Goal: Transaction & Acquisition: Book appointment/travel/reservation

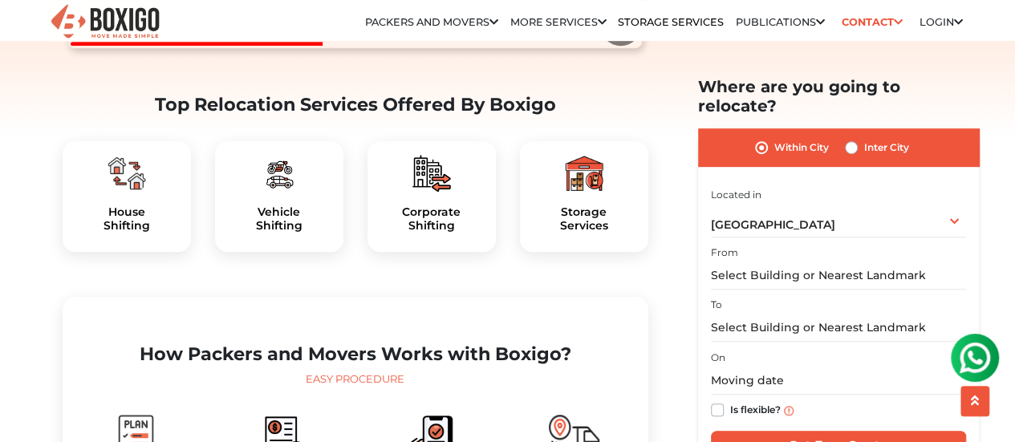
scroll to position [456, 0]
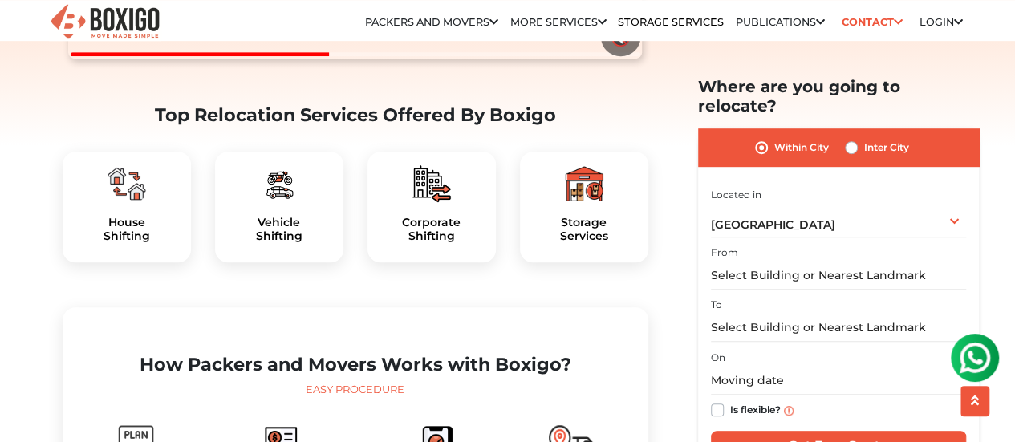
click at [140, 256] on div "House Shifting" at bounding box center [127, 207] width 128 height 111
click at [132, 243] on h5 "House Shifting" at bounding box center [126, 229] width 103 height 27
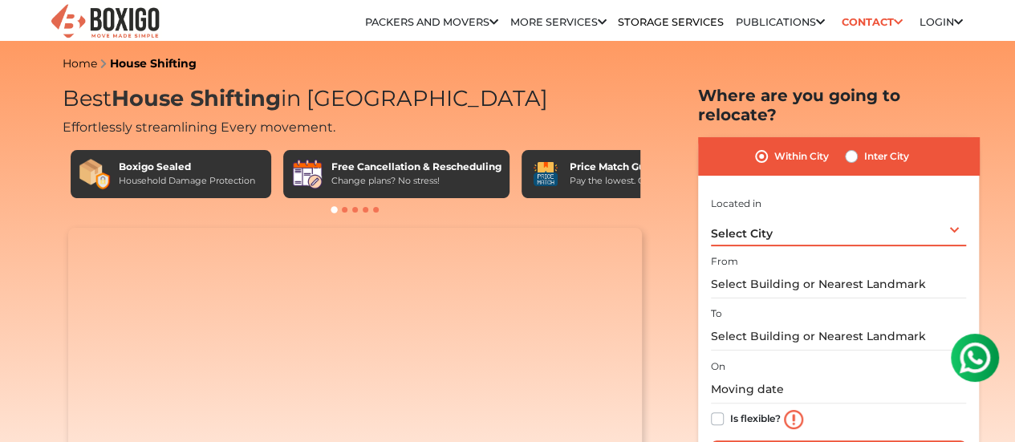
click at [953, 216] on div "Select City Select City Bangalore Bengaluru Bhopal Bhubaneswar Chennai Coimbato…" at bounding box center [838, 230] width 255 height 34
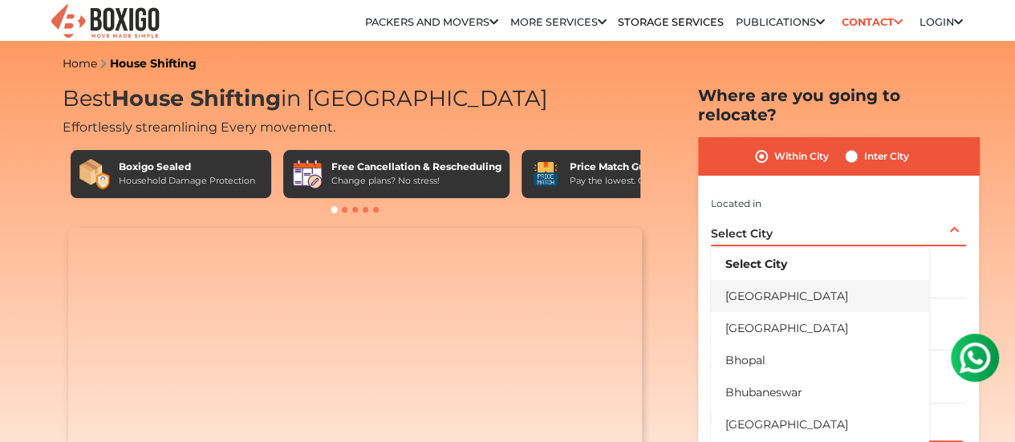
click at [760, 280] on li "[GEOGRAPHIC_DATA]" at bounding box center [820, 296] width 218 height 32
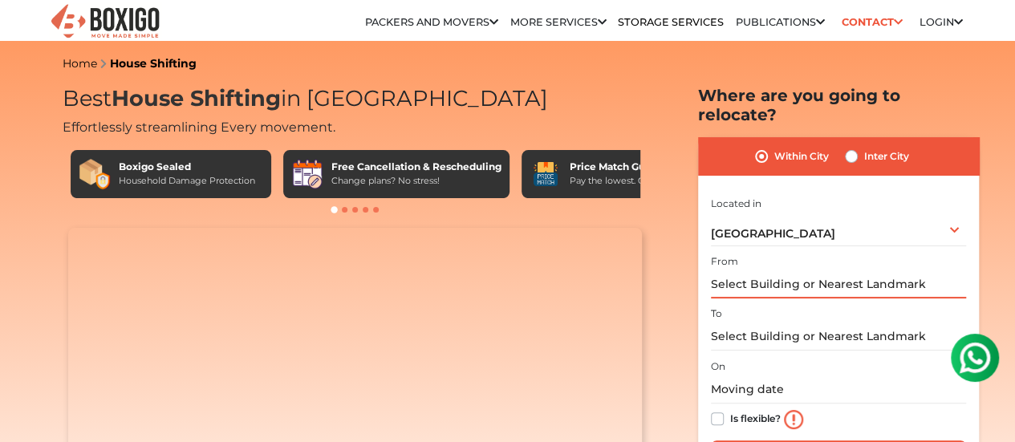
click at [754, 270] on input "text" at bounding box center [838, 284] width 255 height 28
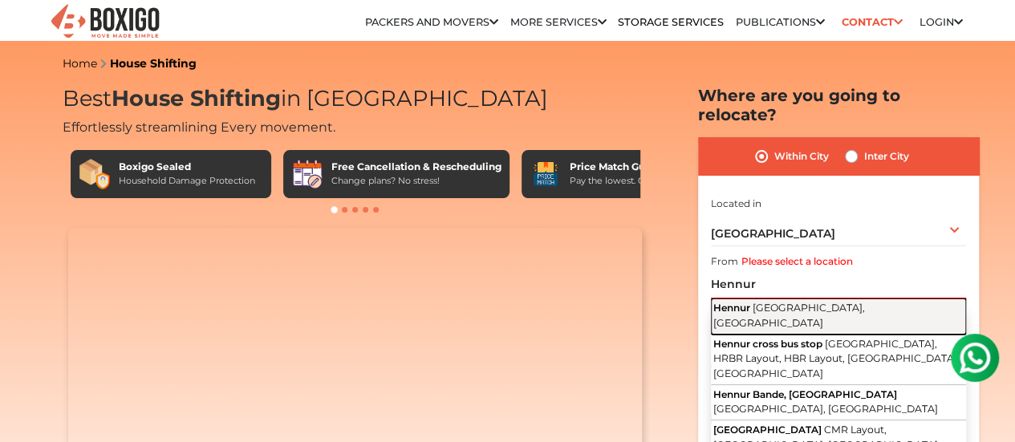
click at [775, 302] on span "Bengaluru, Karnataka" at bounding box center [789, 315] width 152 height 27
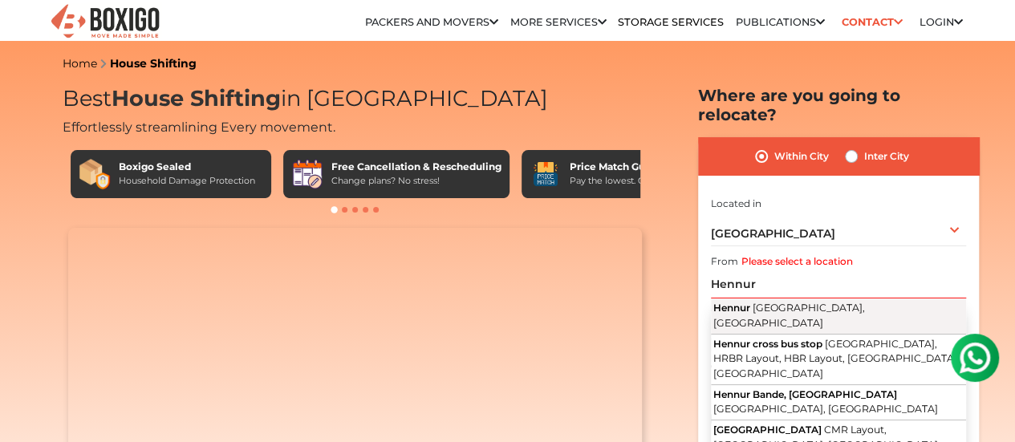
type input "Hennur, Bengaluru, Karnataka"
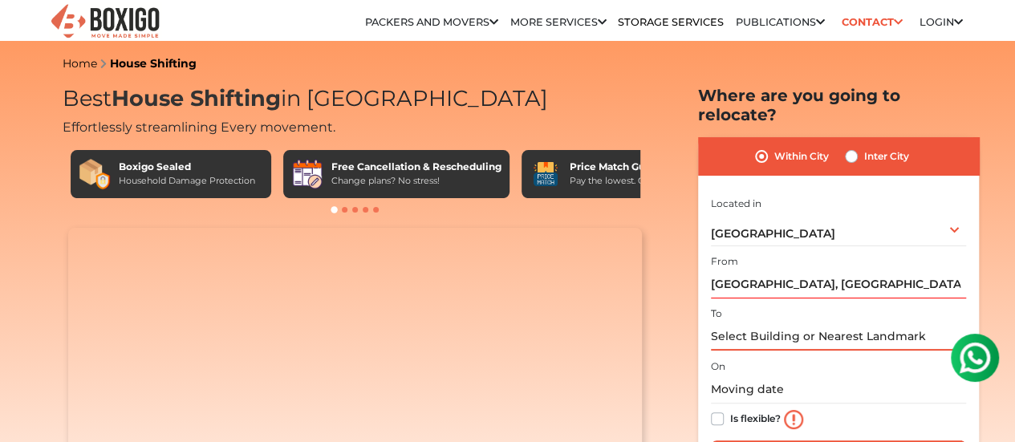
click at [764, 323] on input "text" at bounding box center [838, 337] width 255 height 28
type input "Hy"
click at [864, 147] on label "Inter City" at bounding box center [886, 156] width 45 height 19
click at [854, 147] on input "Inter City" at bounding box center [851, 155] width 13 height 16
radio input "true"
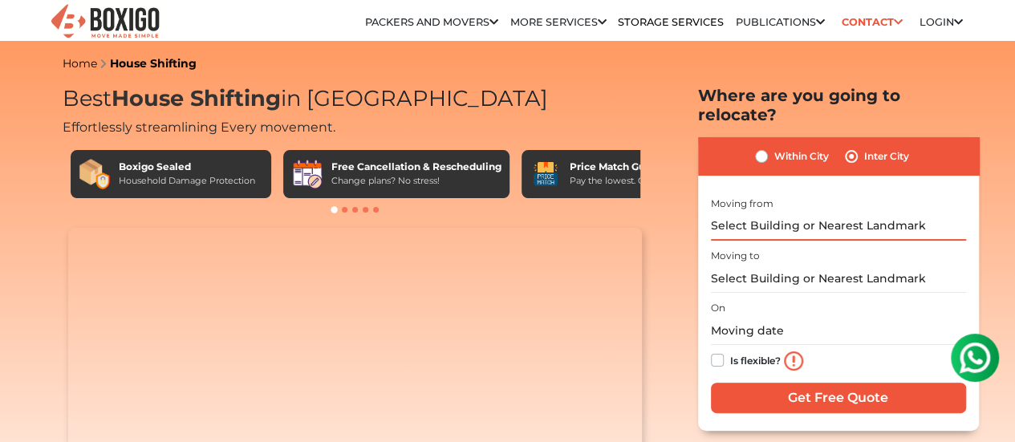
click at [745, 213] on input "text" at bounding box center [838, 227] width 255 height 28
click at [738, 213] on input "text" at bounding box center [838, 227] width 255 height 28
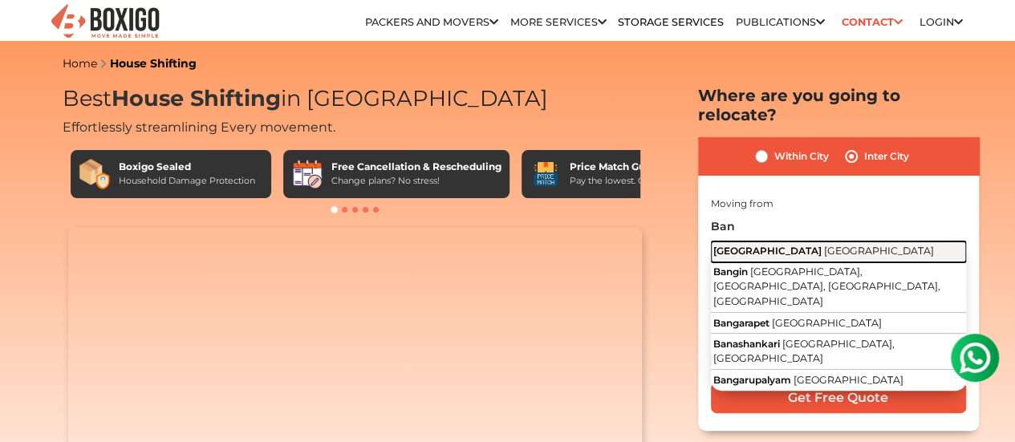
click at [748, 245] on span "[GEOGRAPHIC_DATA]" at bounding box center [767, 251] width 108 height 12
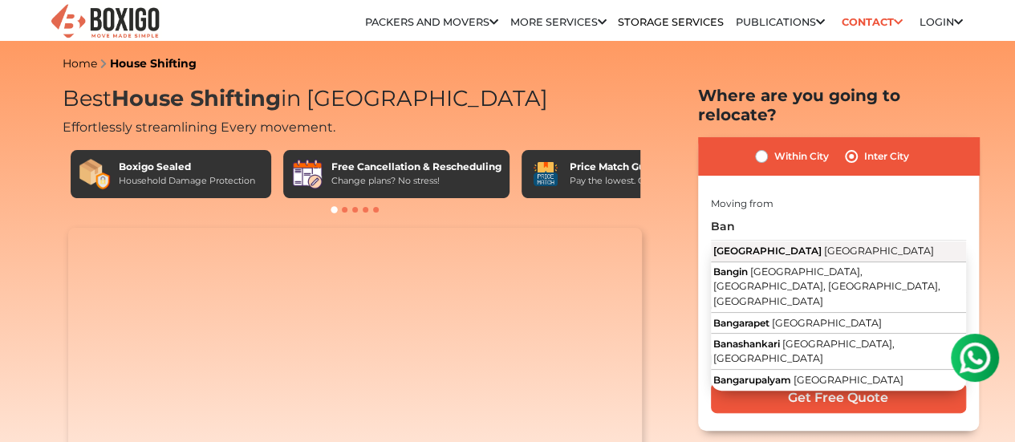
type input "Bangalore, Karnataka"
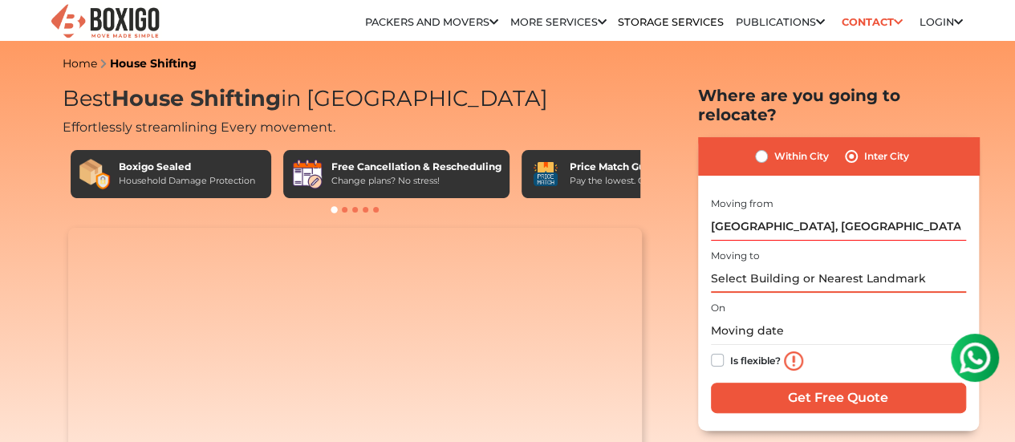
click at [735, 265] on input "text" at bounding box center [838, 279] width 255 height 28
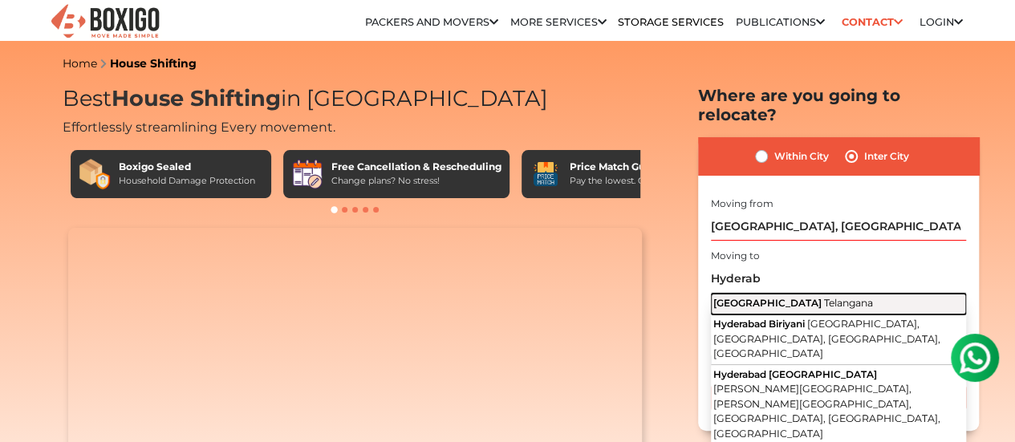
click at [736, 297] on span "[GEOGRAPHIC_DATA]" at bounding box center [767, 303] width 108 height 12
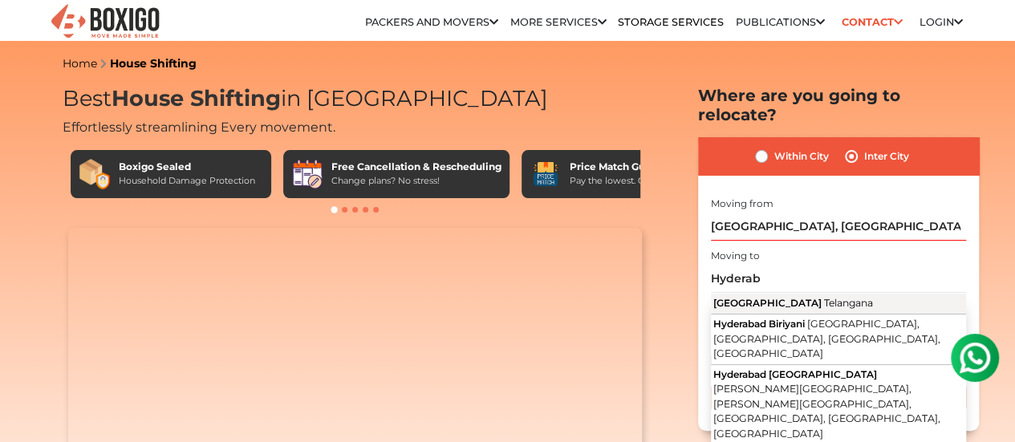
type input "Hyderabad, Telangana"
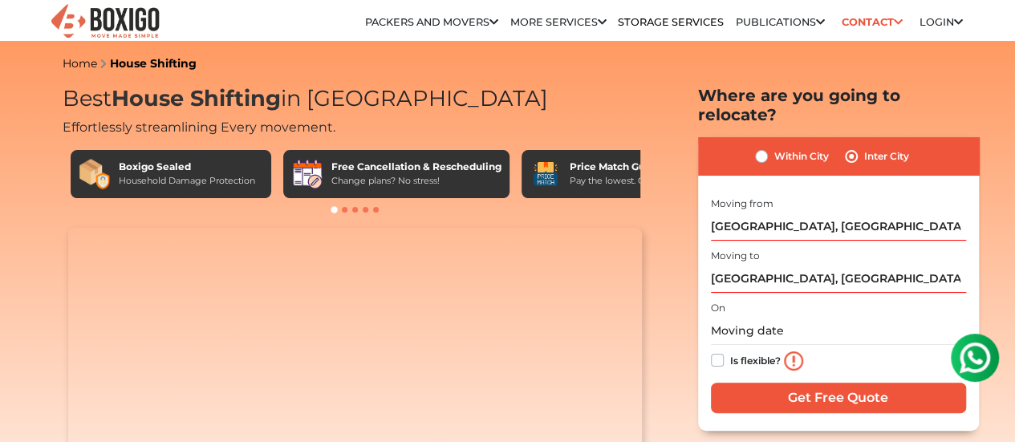
click at [730, 351] on label "Is flexible?" at bounding box center [755, 359] width 51 height 17
click at [714, 351] on input "Is flexible?" at bounding box center [717, 359] width 13 height 16
checkbox input "true"
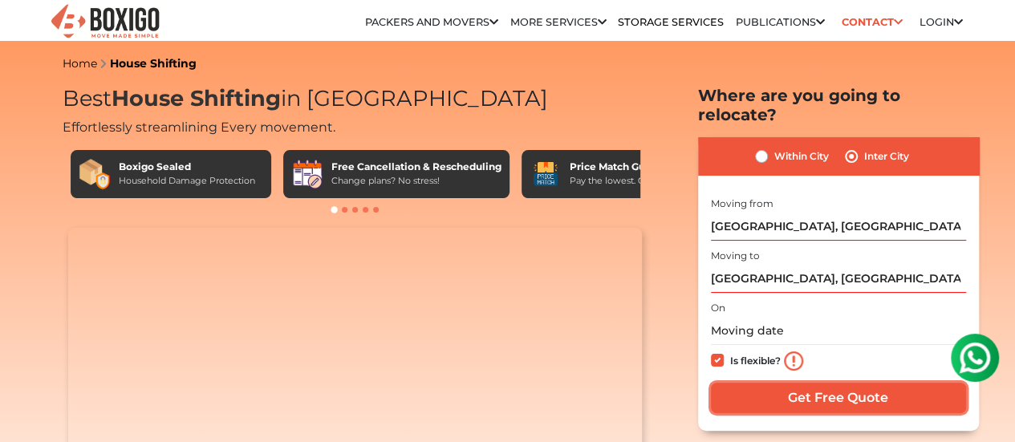
click at [786, 383] on input "Get Free Quote" at bounding box center [838, 398] width 255 height 30
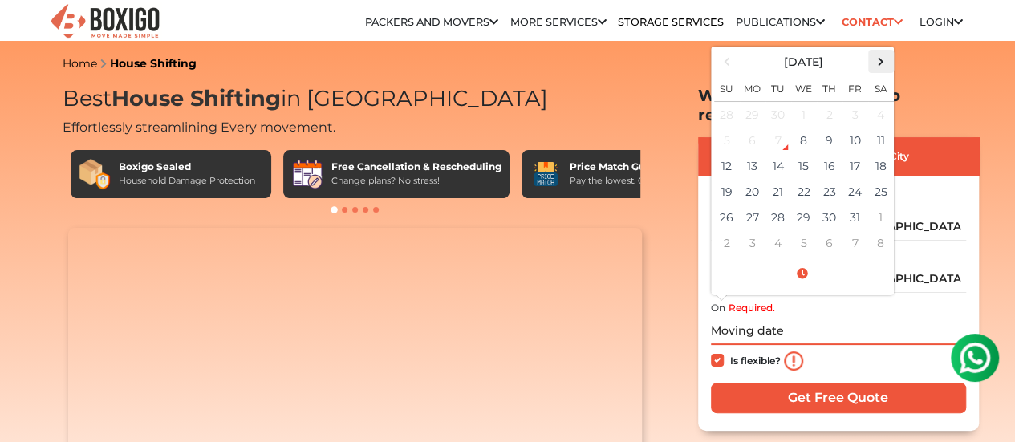
click at [876, 57] on span at bounding box center [881, 62] width 22 height 22
click at [877, 230] on td "6" at bounding box center [881, 243] width 26 height 26
type input "12/06/2025 12:00 AM"
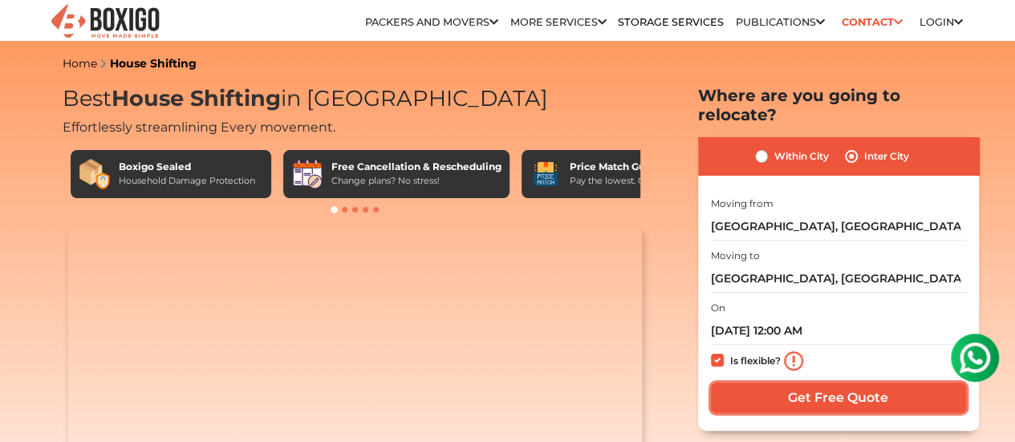
click at [822, 384] on input "Get Free Quote" at bounding box center [838, 398] width 255 height 30
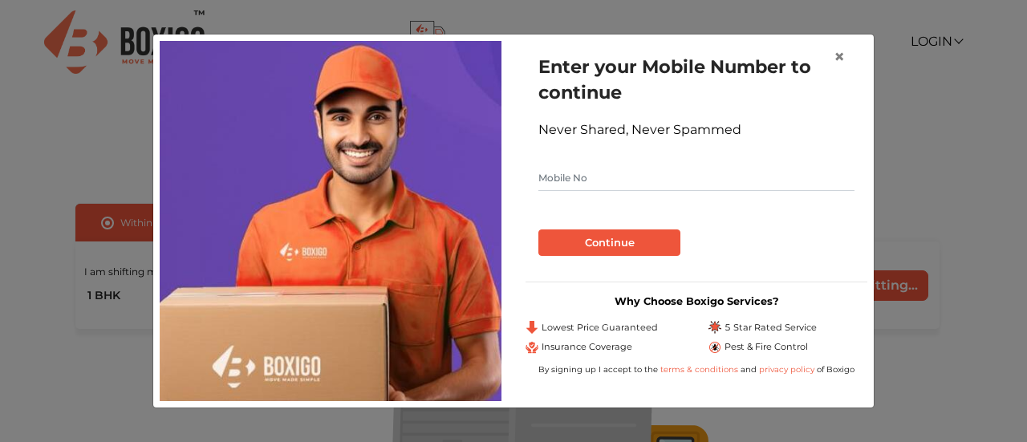
click at [562, 175] on input "text" at bounding box center [696, 178] width 316 height 26
type input "9051434349"
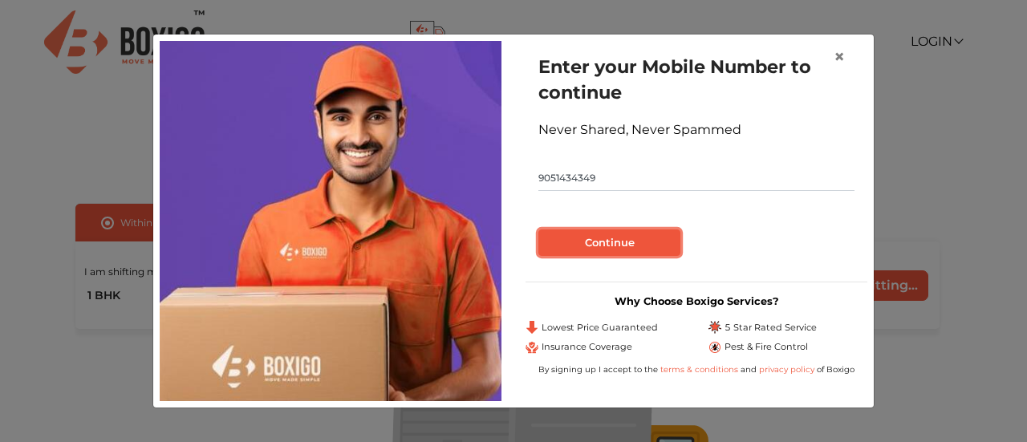
click at [594, 245] on button "Continue" at bounding box center [609, 242] width 142 height 27
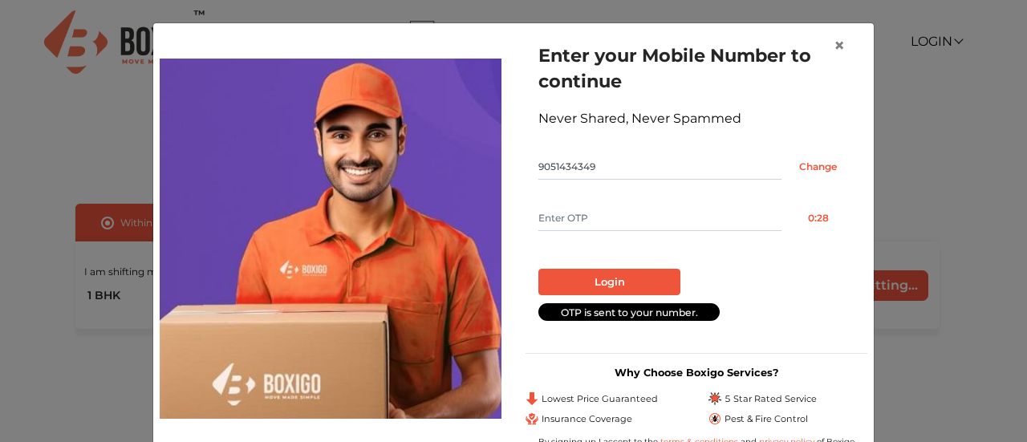
click at [588, 224] on input "text" at bounding box center [659, 218] width 243 height 26
type input "2028"
click at [582, 279] on button "Login" at bounding box center [609, 282] width 142 height 27
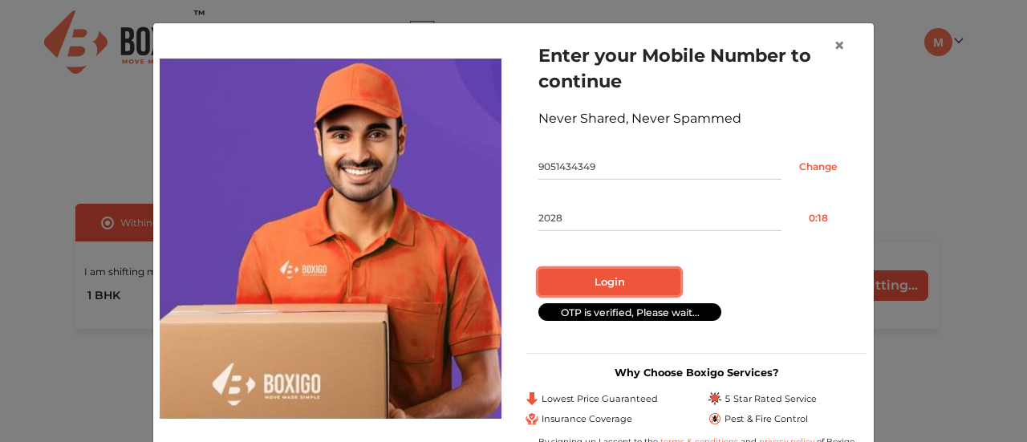
radio input "false"
radio input "true"
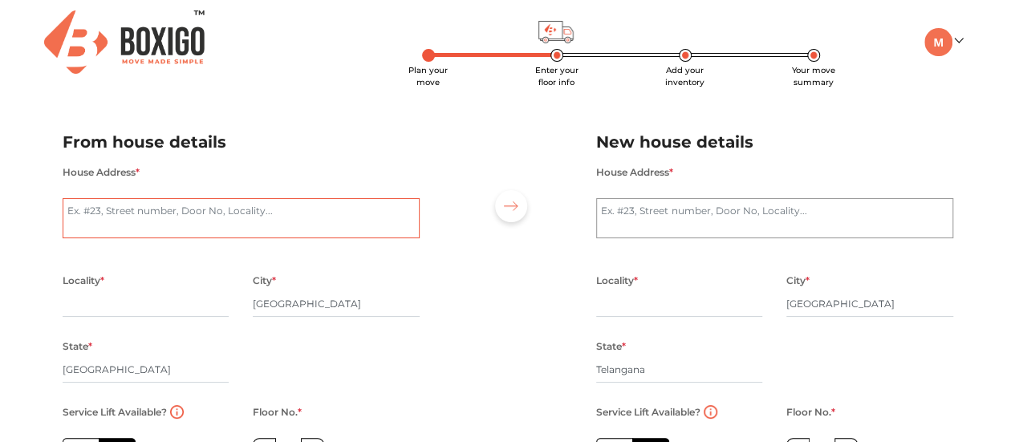
click at [183, 221] on textarea "House Address *" at bounding box center [241, 218] width 357 height 40
type textarea "YMR Lichen"
click at [112, 302] on input "text" at bounding box center [146, 304] width 167 height 26
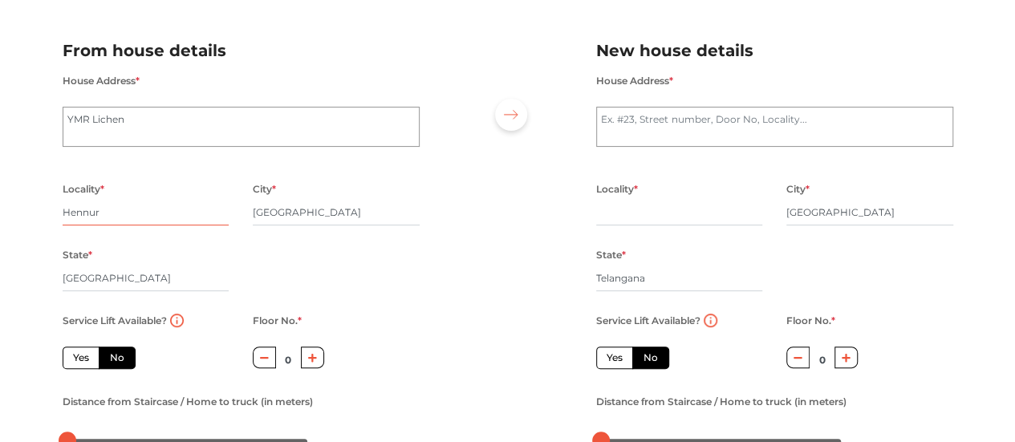
scroll to position [91, 0]
type input "Hennur"
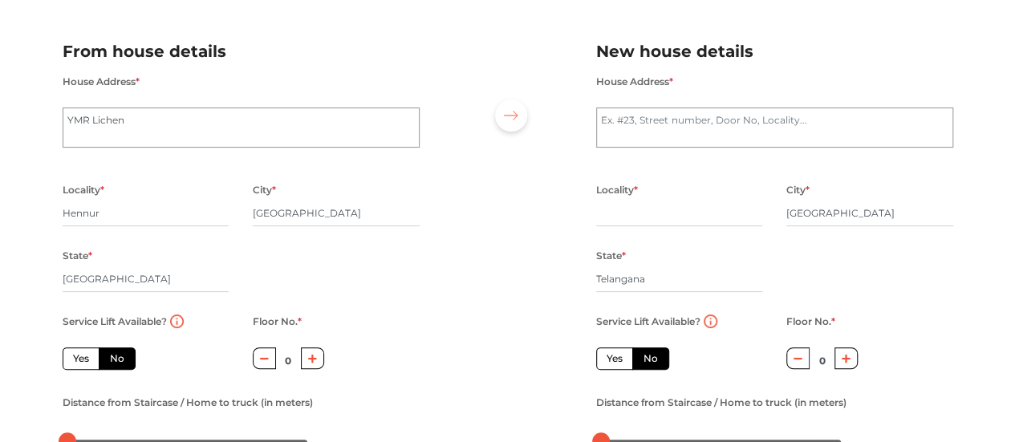
click at [113, 360] on label "No" at bounding box center [117, 358] width 37 height 22
click at [113, 360] on input "No" at bounding box center [115, 356] width 10 height 10
radio input "true"
click at [313, 359] on icon "button" at bounding box center [312, 358] width 9 height 9
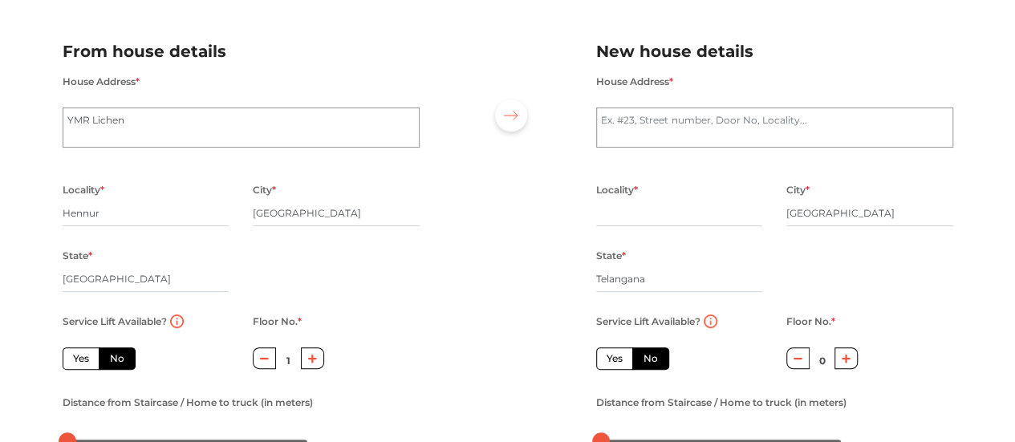
type input "2"
click at [635, 121] on textarea "House Address *" at bounding box center [774, 128] width 357 height 40
type textarea "Gachibowli"
click at [634, 148] on div "House Address * Gachibowli" at bounding box center [774, 118] width 357 height 95
click at [633, 218] on input "text" at bounding box center [679, 214] width 167 height 26
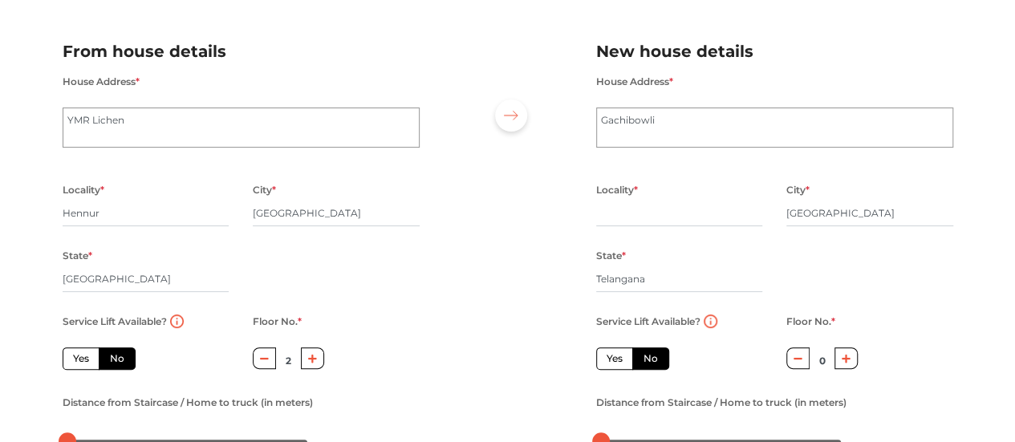
click at [844, 369] on button "button" at bounding box center [845, 358] width 23 height 22
type input "2"
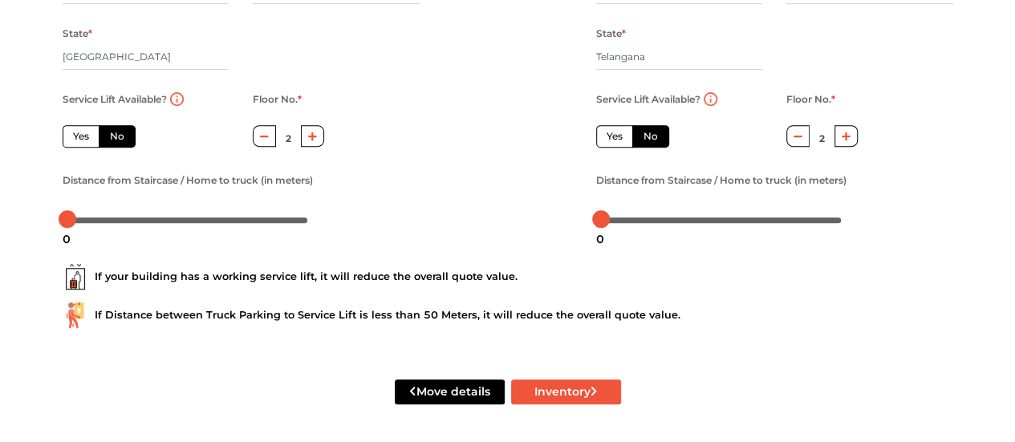
scroll to position [316, 0]
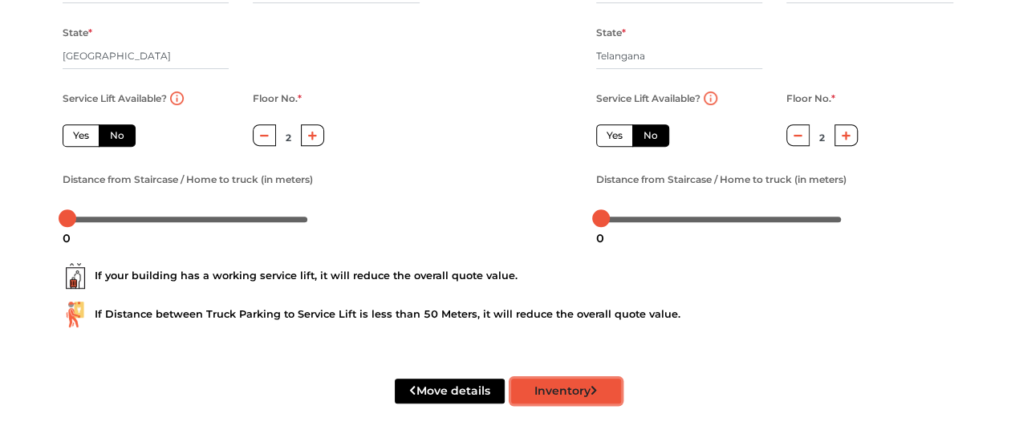
click at [546, 394] on button "Inventory" at bounding box center [566, 391] width 110 height 25
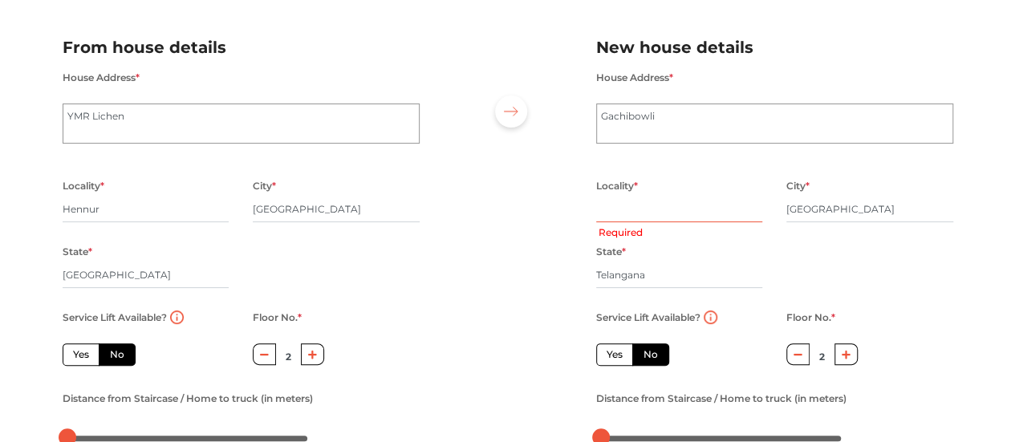
scroll to position [83, 0]
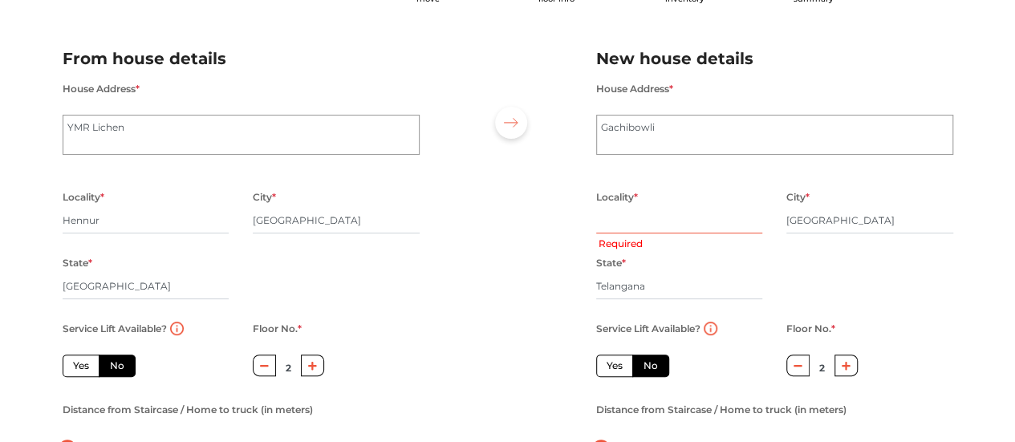
radio input "true"
type input "Ga"
radio input "true"
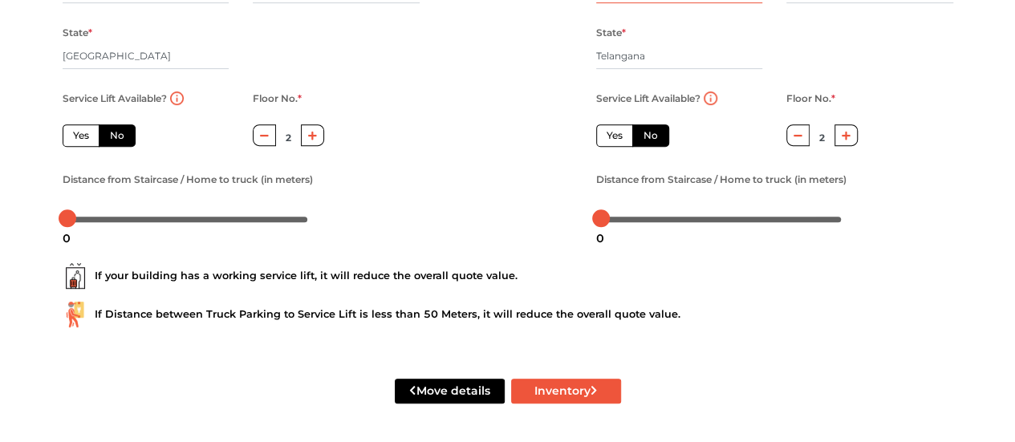
scroll to position [316, 0]
type input "Gachibowli"
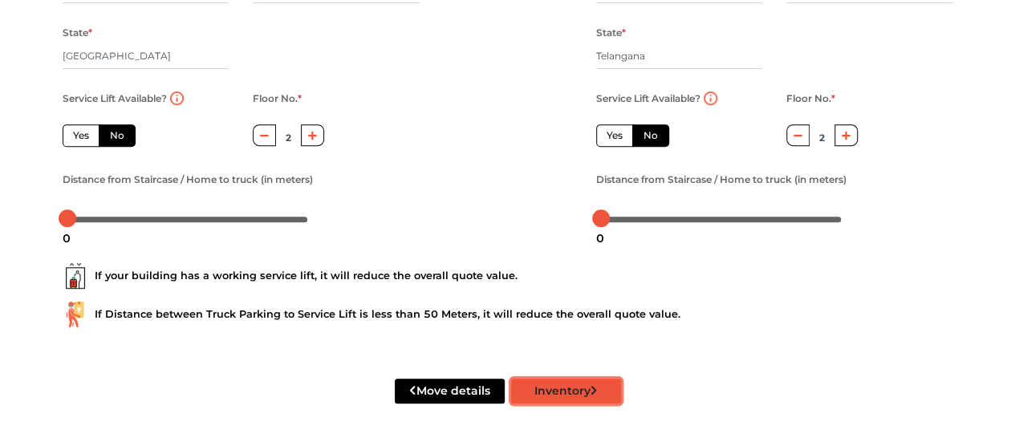
click at [551, 397] on button "Inventory" at bounding box center [566, 391] width 110 height 25
radio input "true"
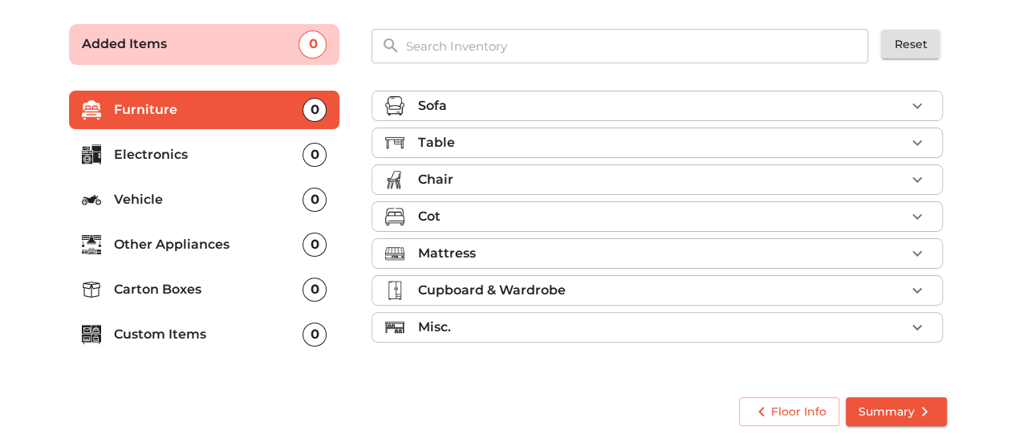
scroll to position [104, 0]
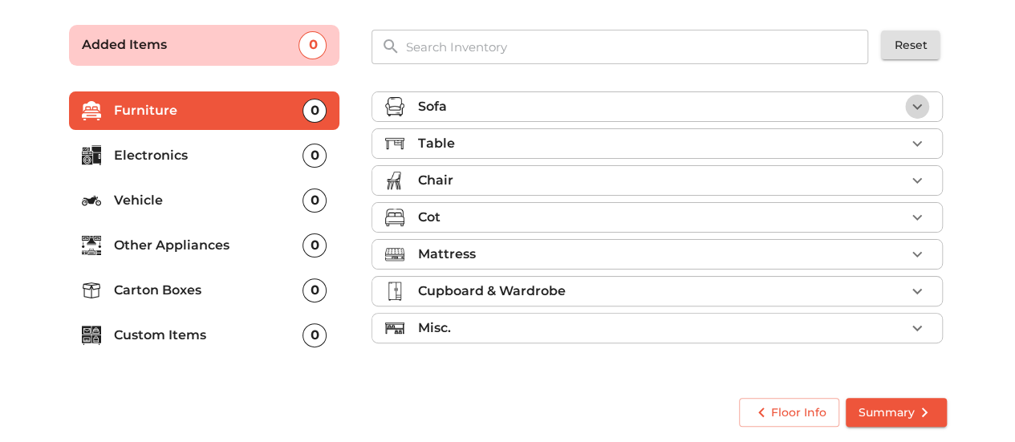
click at [923, 99] on icon "button" at bounding box center [916, 106] width 19 height 19
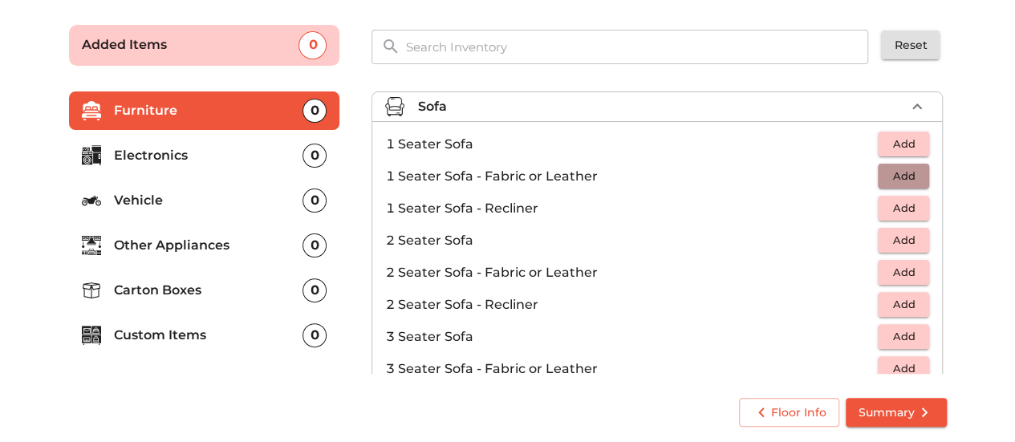
click at [892, 172] on span "Add" at bounding box center [903, 176] width 35 height 18
click at [895, 140] on span "Add" at bounding box center [903, 144] width 35 height 18
click at [916, 140] on icon "button" at bounding box center [916, 144] width 19 height 19
click at [864, 174] on icon "button" at bounding box center [867, 176] width 11 height 14
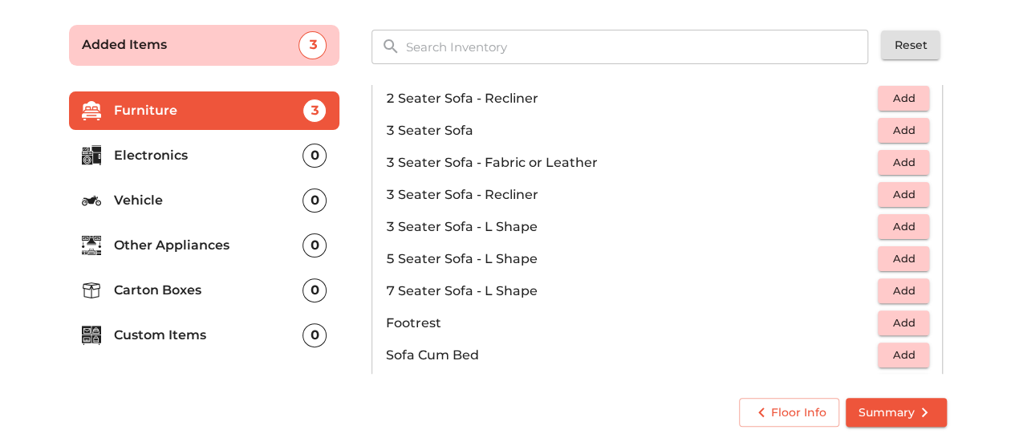
scroll to position [209, 0]
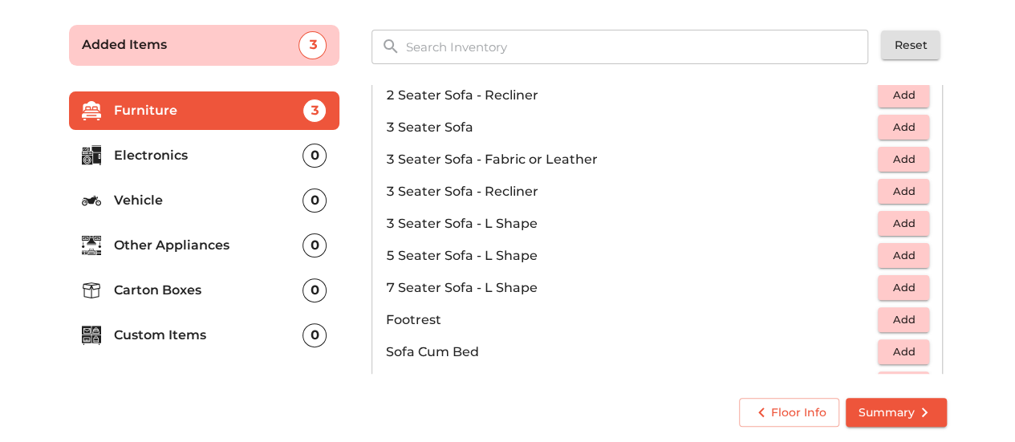
click at [897, 253] on span "Add" at bounding box center [903, 255] width 35 height 18
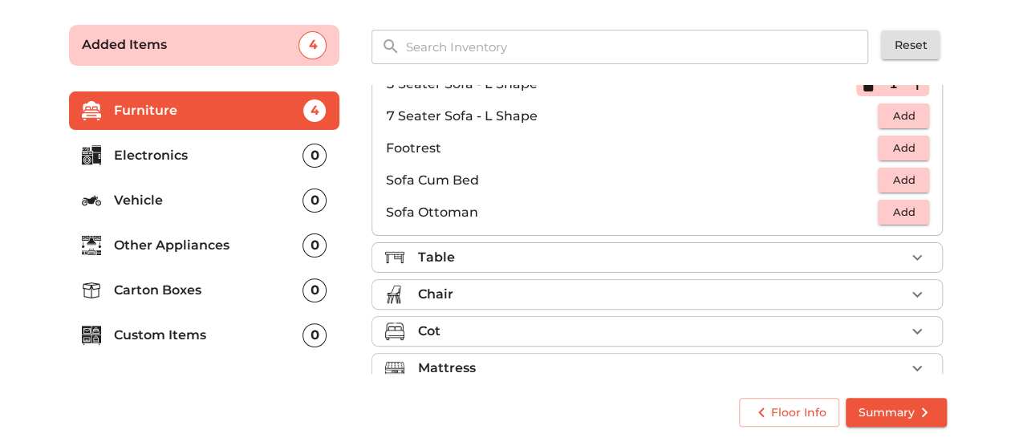
scroll to position [395, 0]
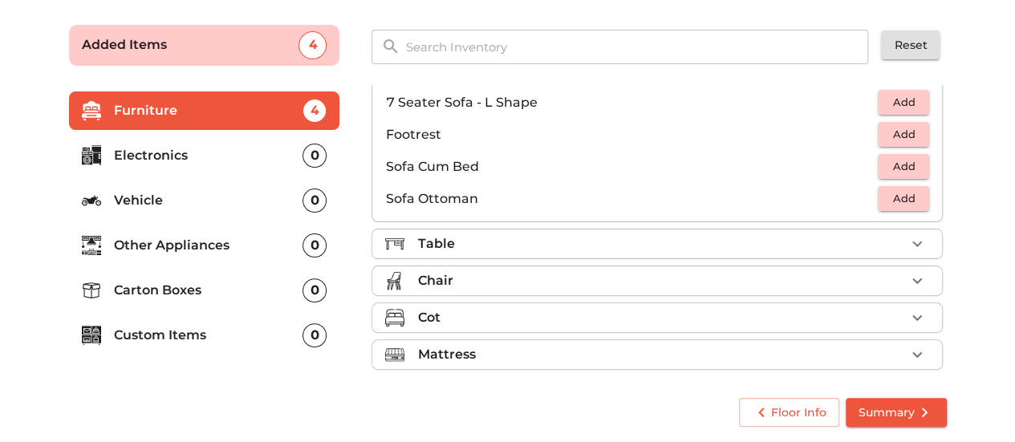
click at [911, 245] on icon "button" at bounding box center [916, 243] width 19 height 19
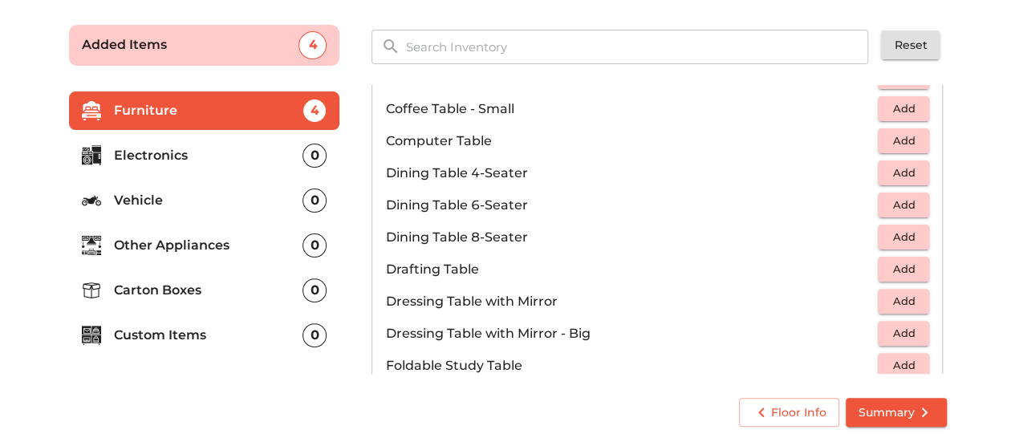
scroll to position [262, 0]
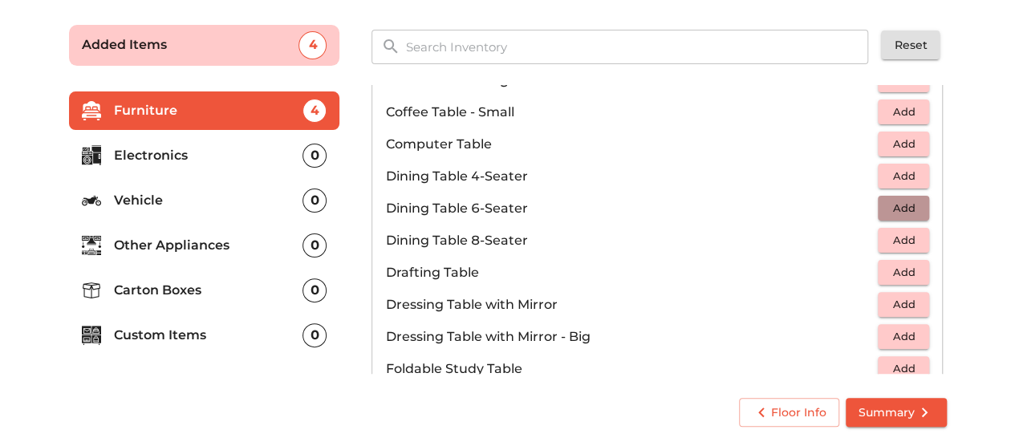
click at [895, 201] on span "Add" at bounding box center [903, 208] width 35 height 18
click at [895, 106] on span "Add" at bounding box center [903, 112] width 35 height 18
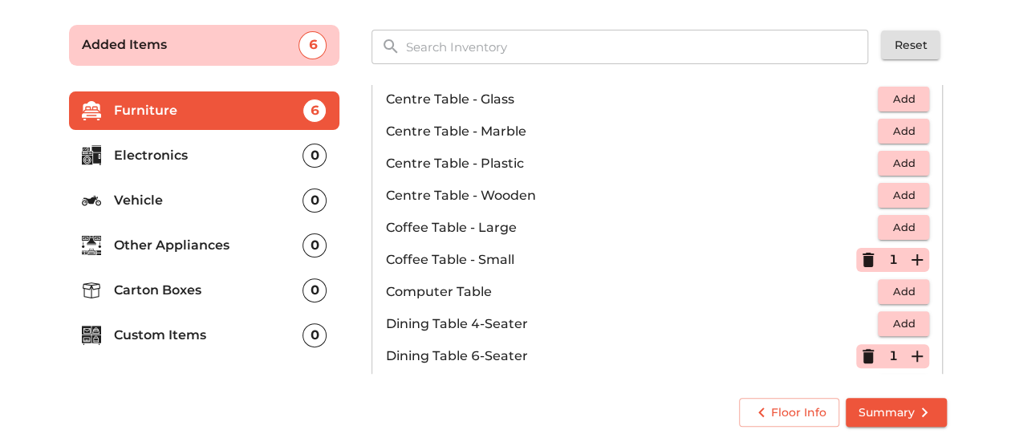
scroll to position [109, 0]
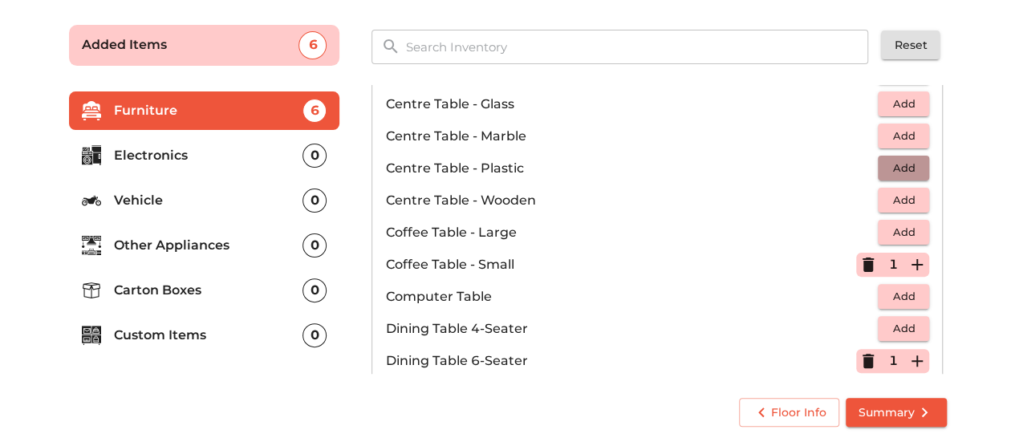
click at [897, 161] on span "Add" at bounding box center [903, 168] width 35 height 18
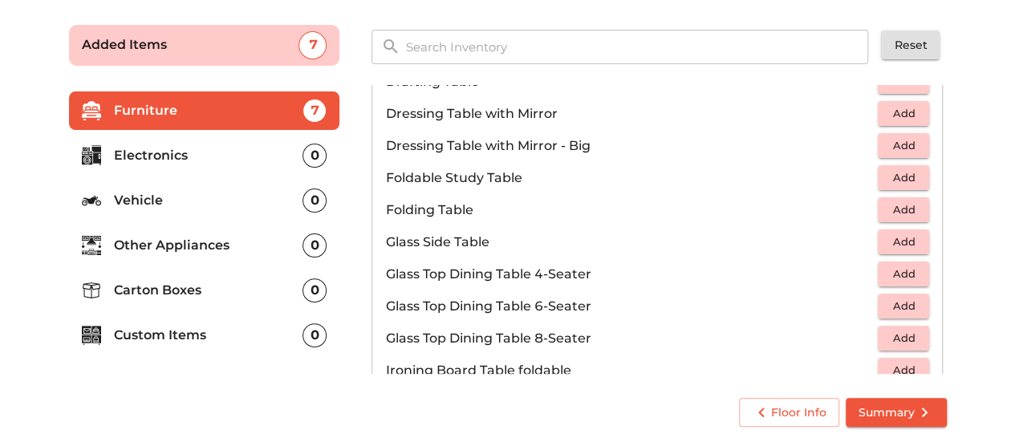
scroll to position [456, 0]
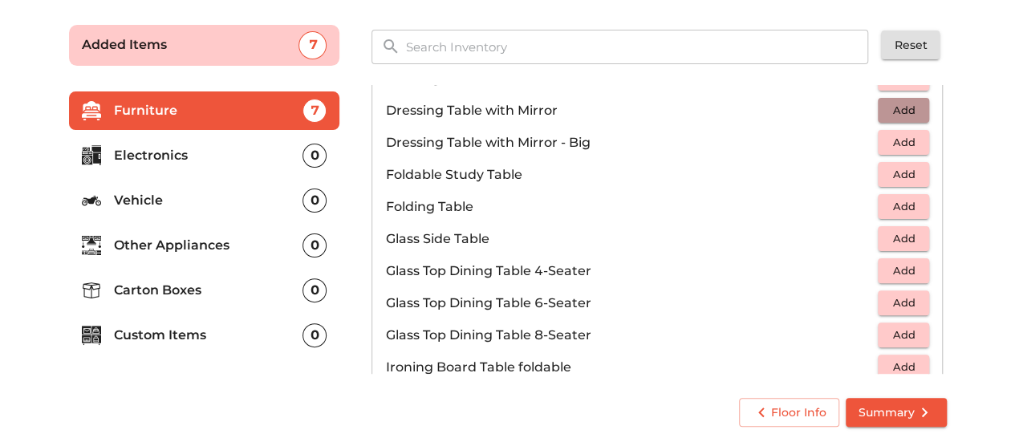
click at [890, 102] on span "Add" at bounding box center [903, 110] width 35 height 18
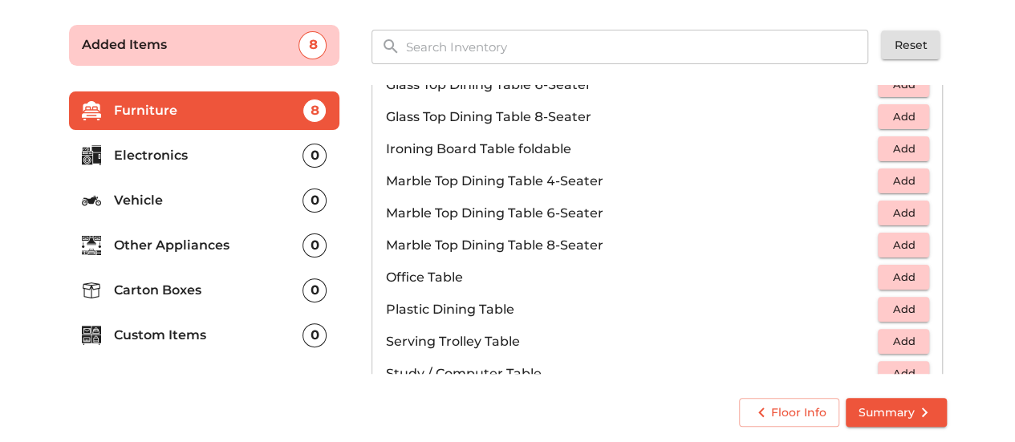
scroll to position [683, 0]
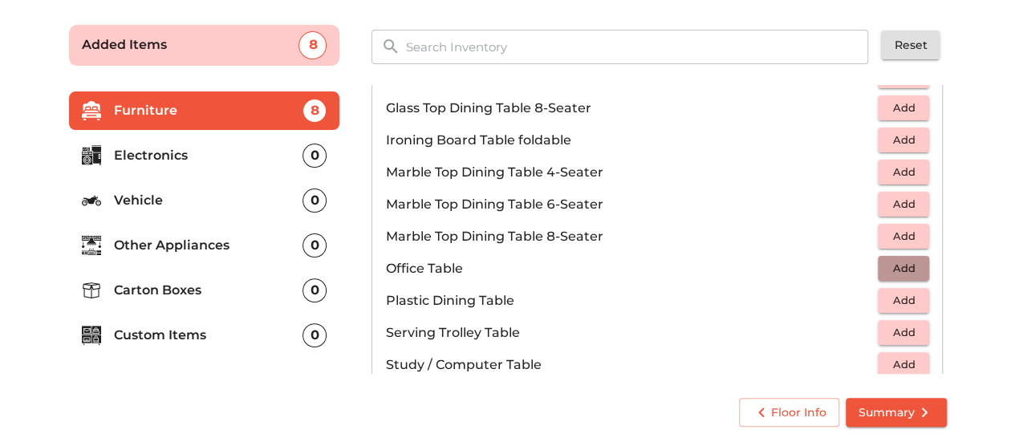
click at [899, 262] on span "Add" at bounding box center [903, 268] width 35 height 18
click at [911, 264] on icon "button" at bounding box center [916, 268] width 11 height 11
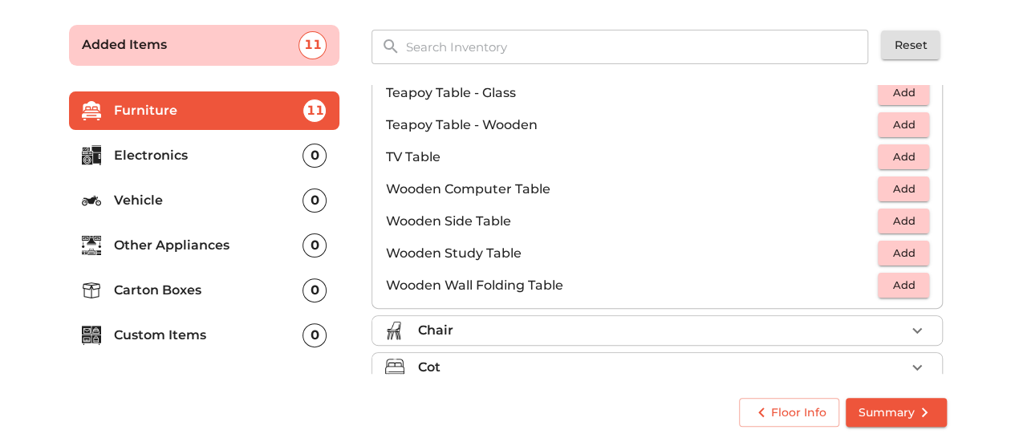
scroll to position [1014, 0]
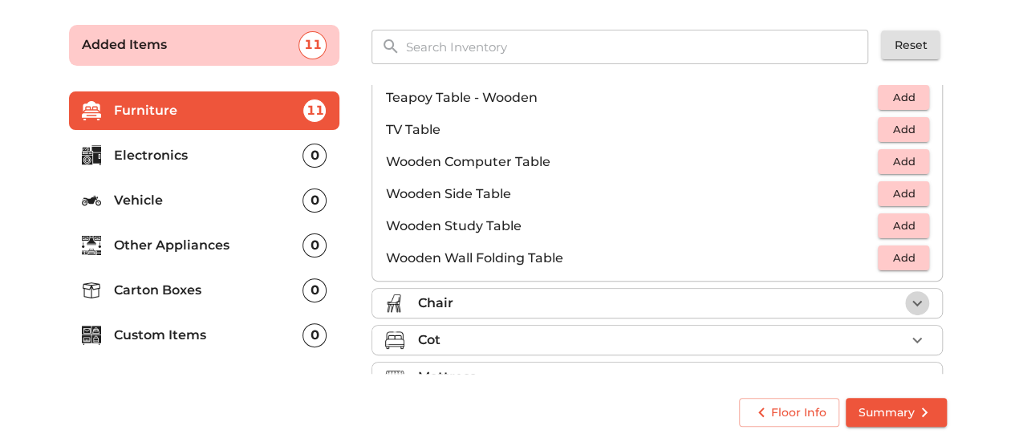
click at [912, 300] on icon "button" at bounding box center [917, 303] width 10 height 6
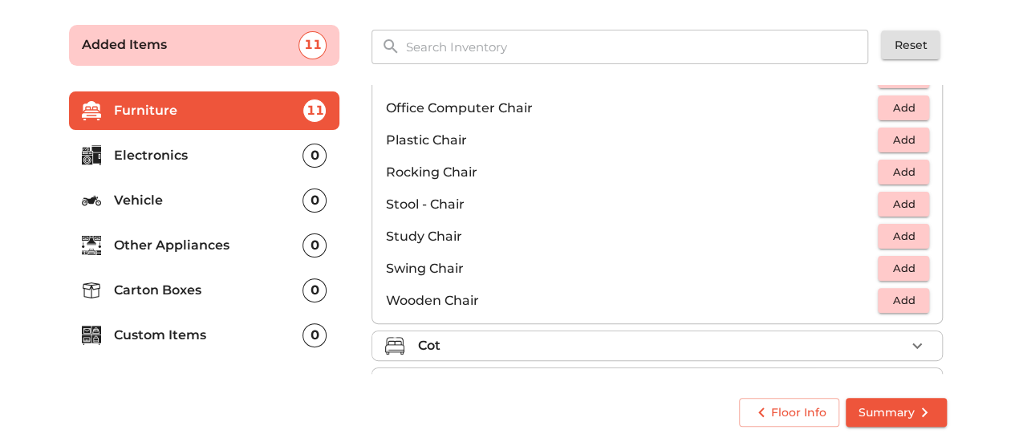
scroll to position [512, 0]
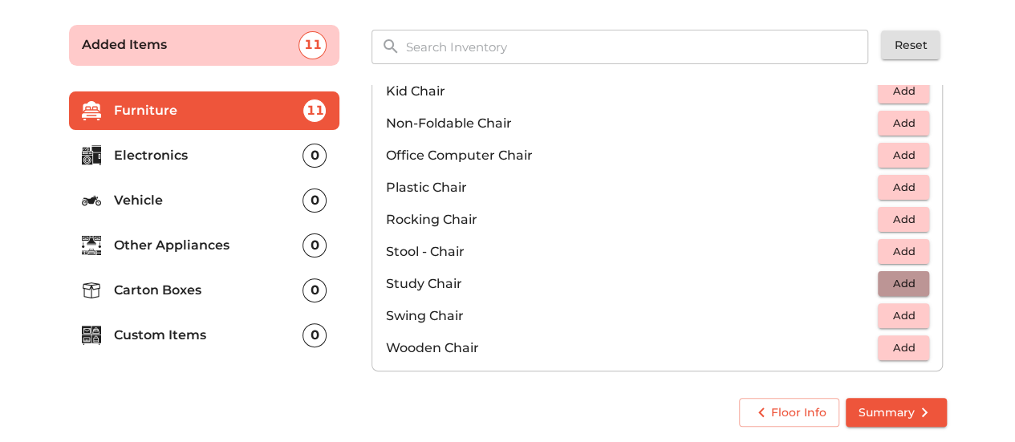
click at [898, 283] on span "Add" at bounding box center [903, 283] width 35 height 18
click at [913, 278] on icon "button" at bounding box center [916, 283] width 19 height 19
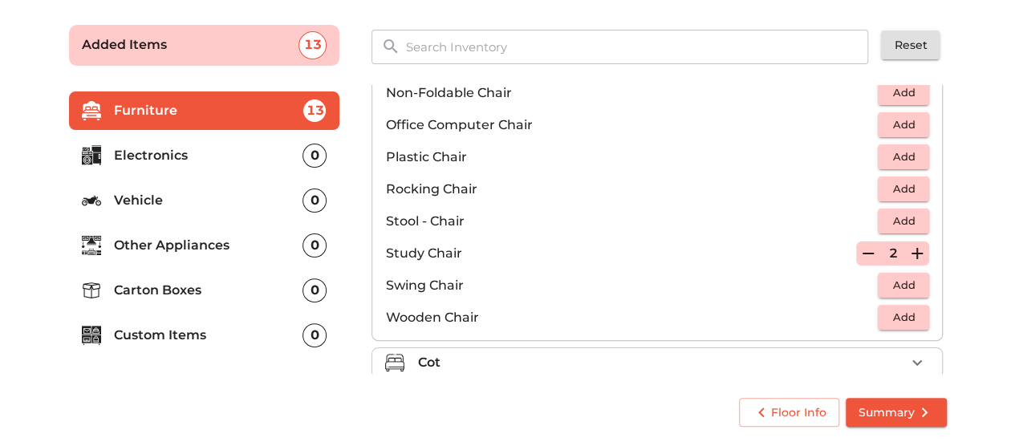
click at [899, 319] on span "Add" at bounding box center [903, 317] width 35 height 18
click at [915, 311] on icon "button" at bounding box center [916, 317] width 19 height 19
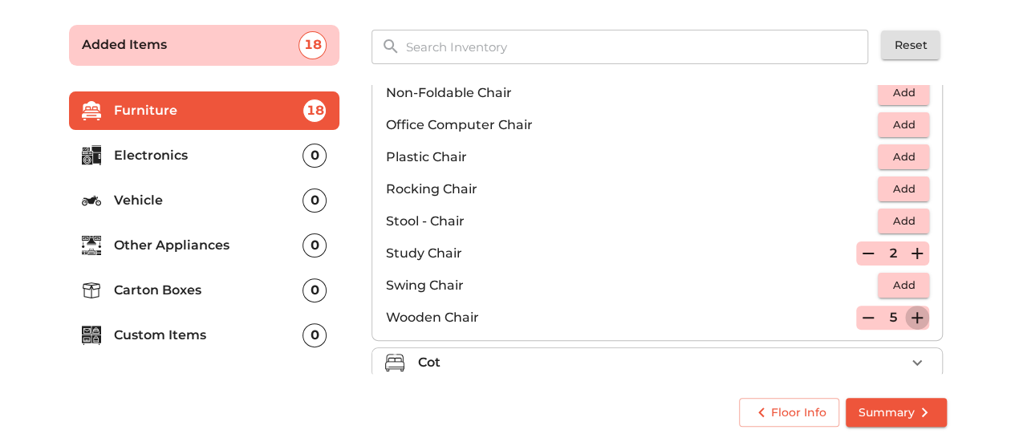
click at [915, 311] on icon "button" at bounding box center [916, 317] width 19 height 19
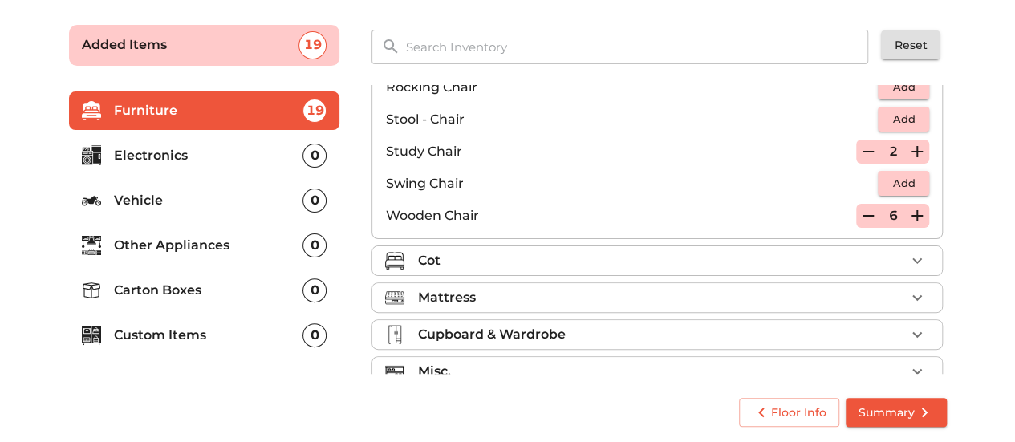
scroll to position [646, 0]
click at [911, 262] on icon "button" at bounding box center [916, 259] width 19 height 19
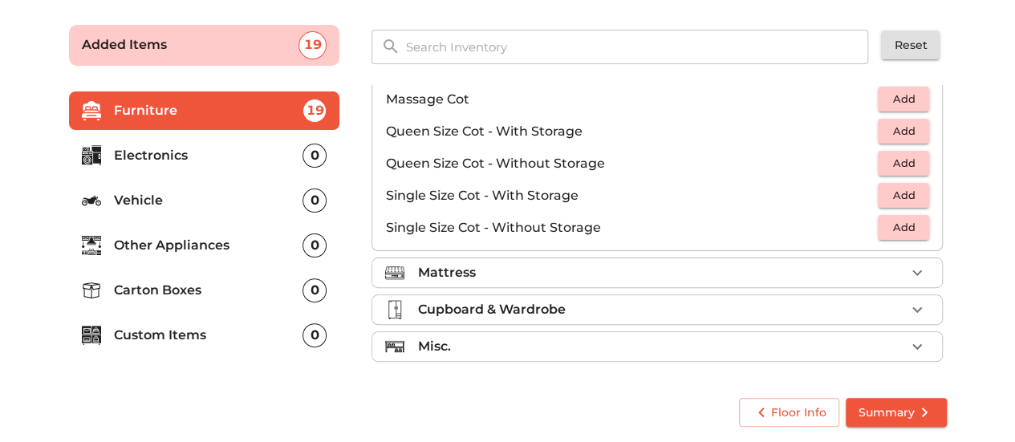
scroll to position [505, 0]
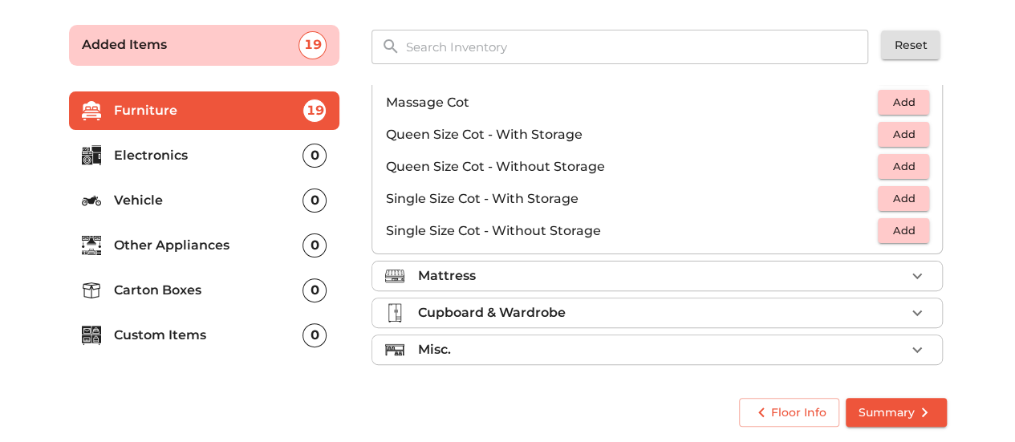
click at [891, 160] on span "Add" at bounding box center [903, 166] width 35 height 18
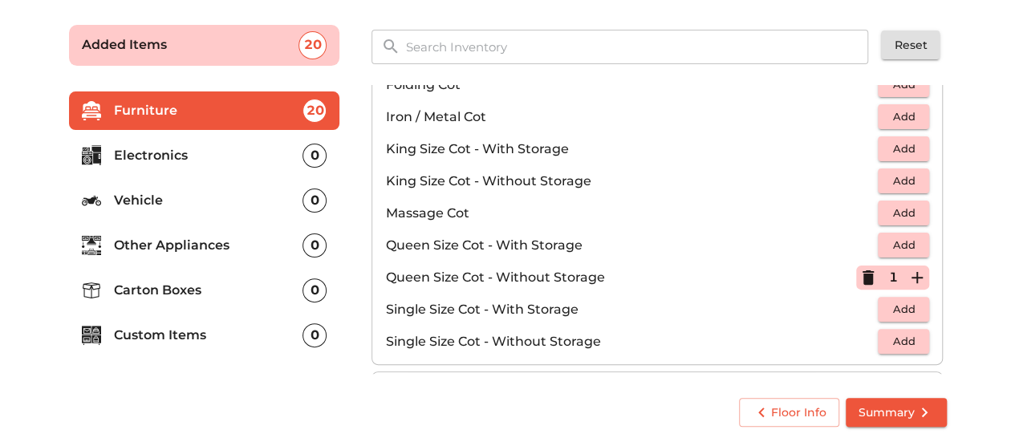
scroll to position [375, 0]
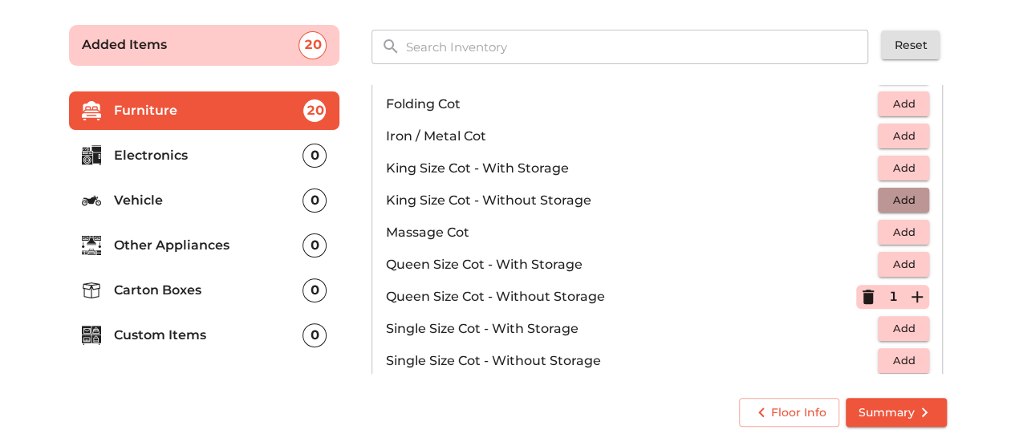
click at [899, 194] on span "Add" at bounding box center [903, 200] width 35 height 18
click at [862, 198] on icon "button" at bounding box center [867, 200] width 11 height 14
click at [898, 159] on span "Add" at bounding box center [903, 168] width 35 height 18
click at [903, 129] on span "Add" at bounding box center [903, 136] width 35 height 18
click at [856, 288] on div "1" at bounding box center [892, 297] width 73 height 24
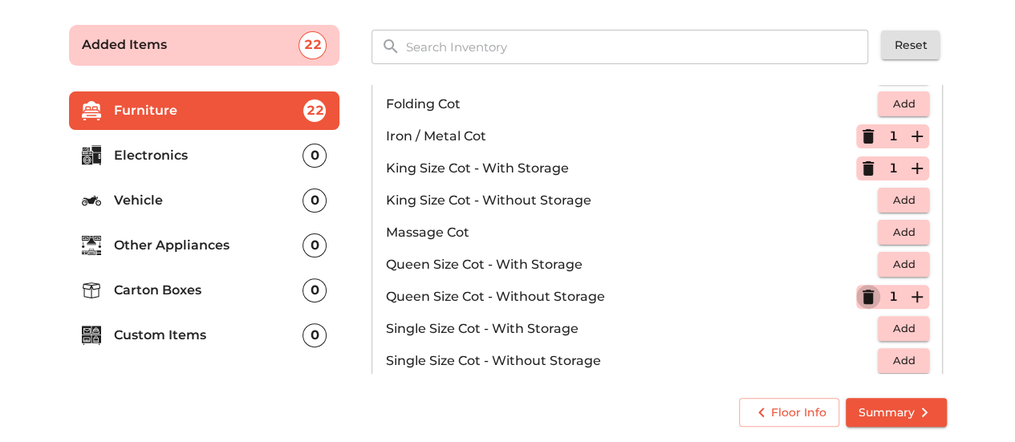
click at [858, 293] on icon "button" at bounding box center [867, 296] width 19 height 19
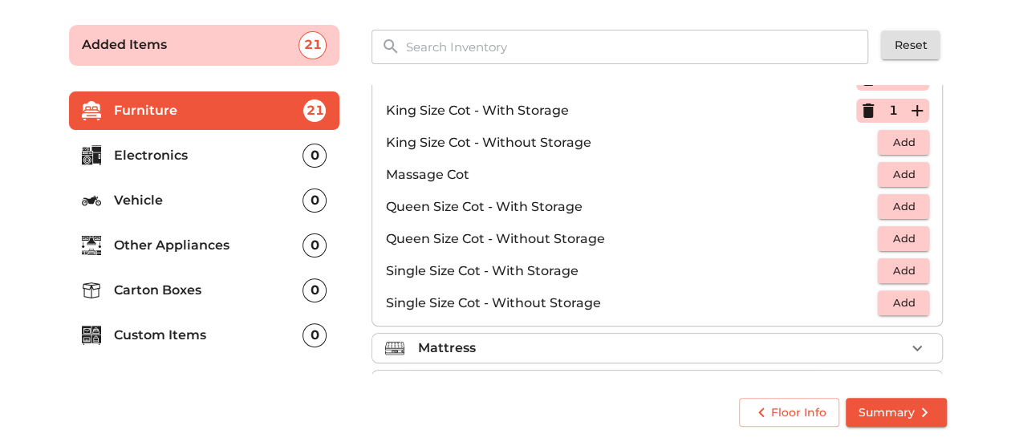
scroll to position [440, 0]
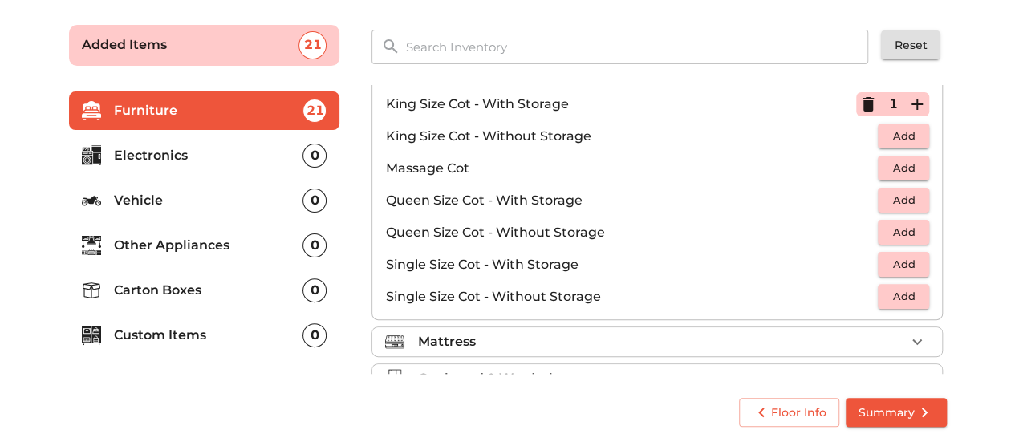
click at [899, 266] on span "Add" at bounding box center [903, 264] width 35 height 18
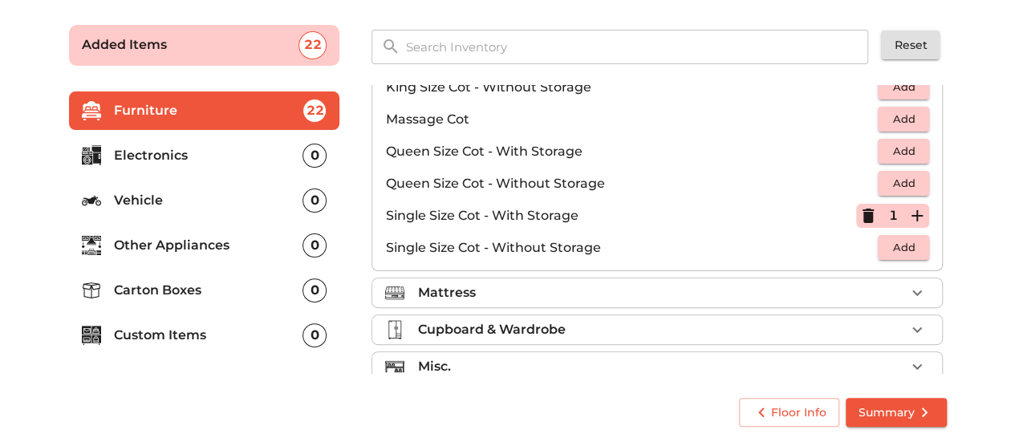
scroll to position [505, 0]
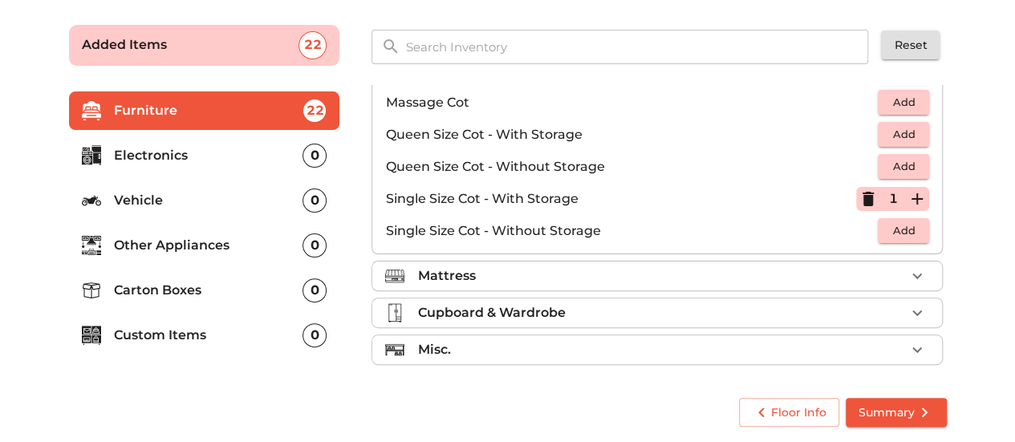
click at [915, 275] on icon "button" at bounding box center [916, 275] width 19 height 19
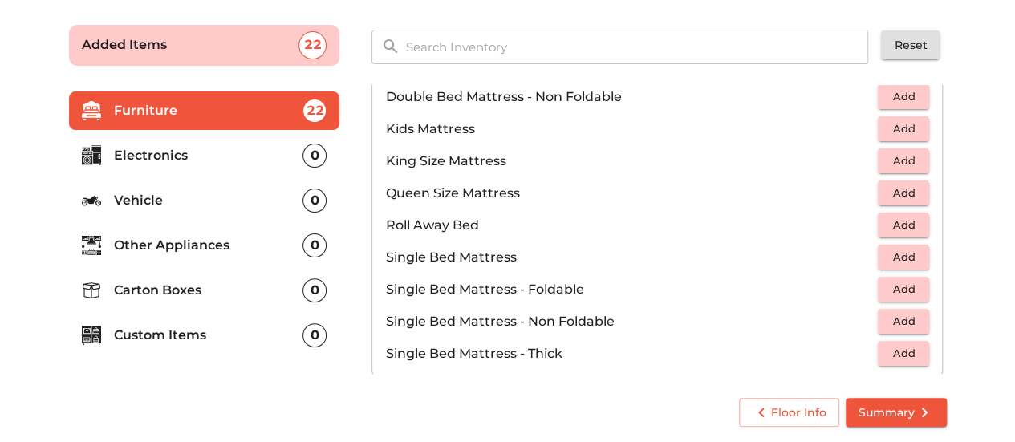
scroll to position [179, 0]
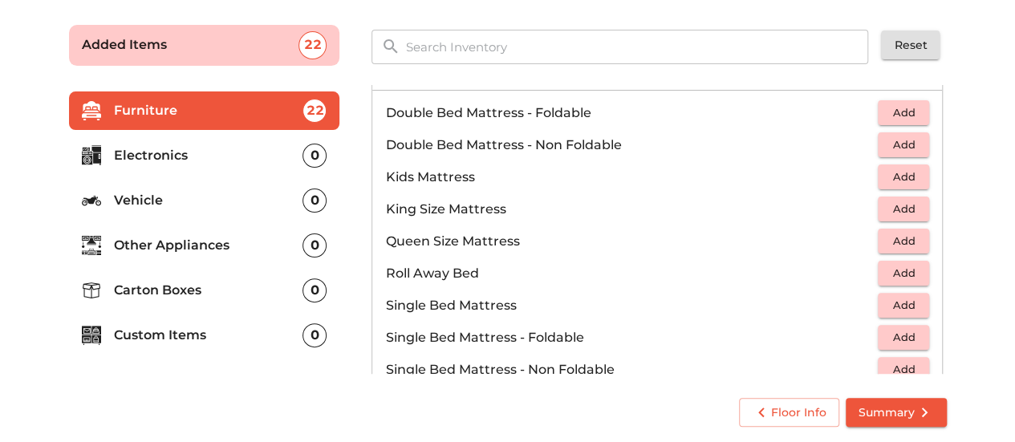
click at [893, 139] on span "Add" at bounding box center [903, 145] width 35 height 18
click at [899, 178] on span "Add" at bounding box center [903, 177] width 35 height 18
click at [862, 174] on icon "button" at bounding box center [867, 177] width 11 height 14
click at [897, 200] on span "Add" at bounding box center [903, 209] width 35 height 18
click at [897, 299] on span "Add" at bounding box center [903, 305] width 35 height 18
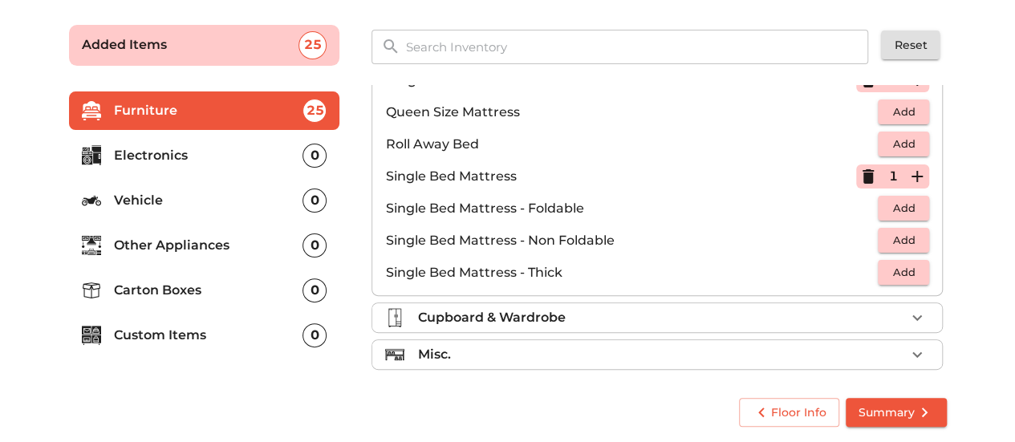
scroll to position [313, 0]
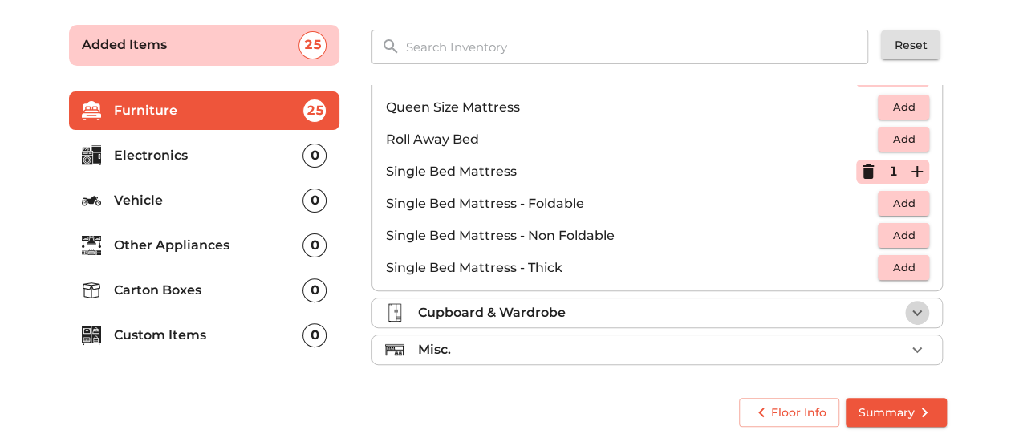
click at [909, 304] on icon "button" at bounding box center [916, 312] width 19 height 19
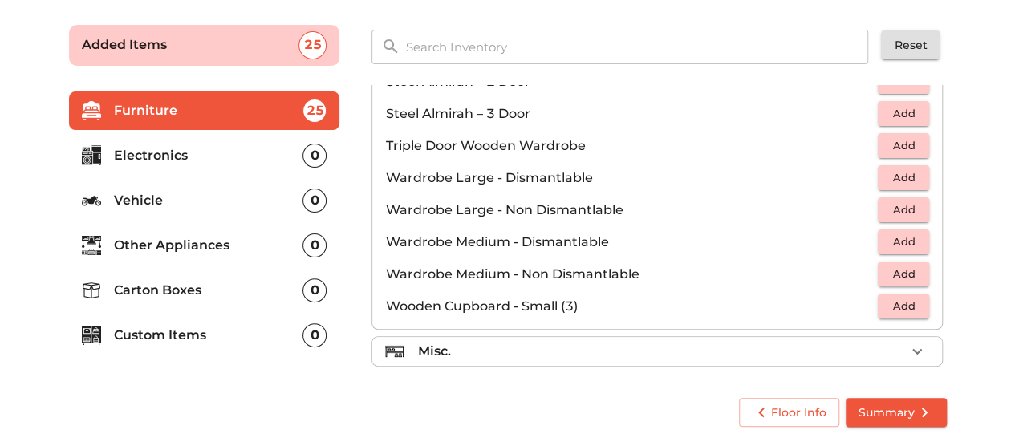
scroll to position [538, 0]
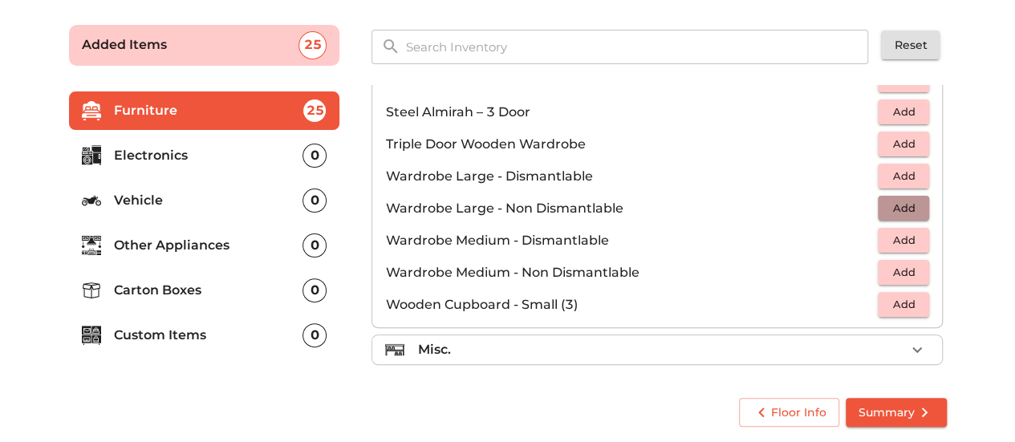
click at [890, 201] on span "Add" at bounding box center [903, 208] width 35 height 18
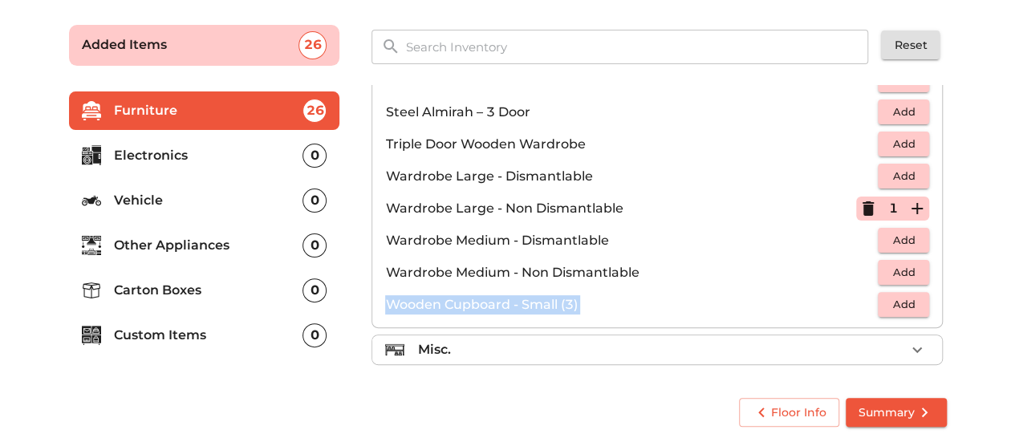
click at [946, 287] on div "Sofa 4 Added Table 7 Added Chair 8 Added Cot 3 Added Mattress 3 Added Cupboard …" at bounding box center [658, 230] width 587 height 302
click at [911, 342] on icon "button" at bounding box center [916, 349] width 19 height 19
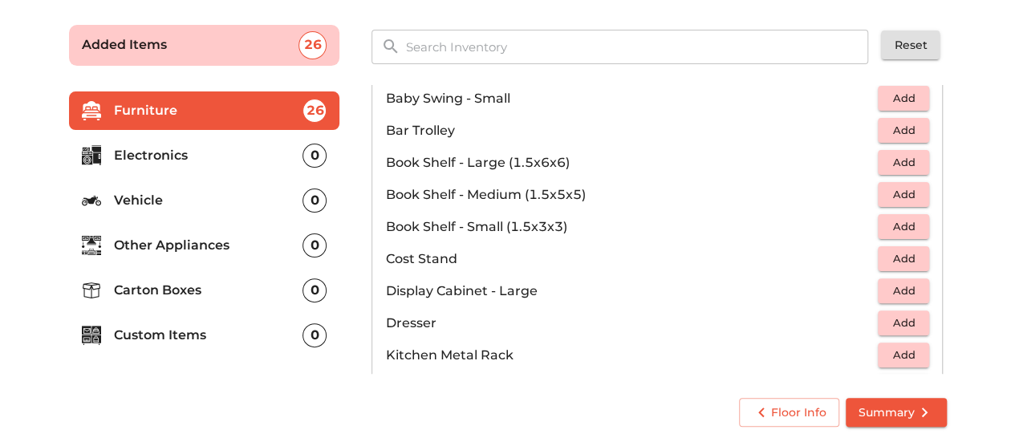
scroll to position [329, 0]
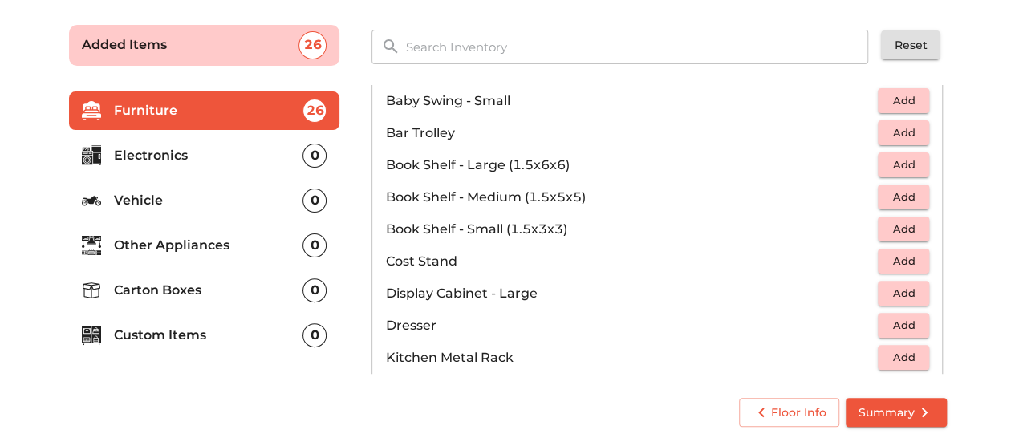
click at [887, 188] on span "Add" at bounding box center [903, 197] width 35 height 18
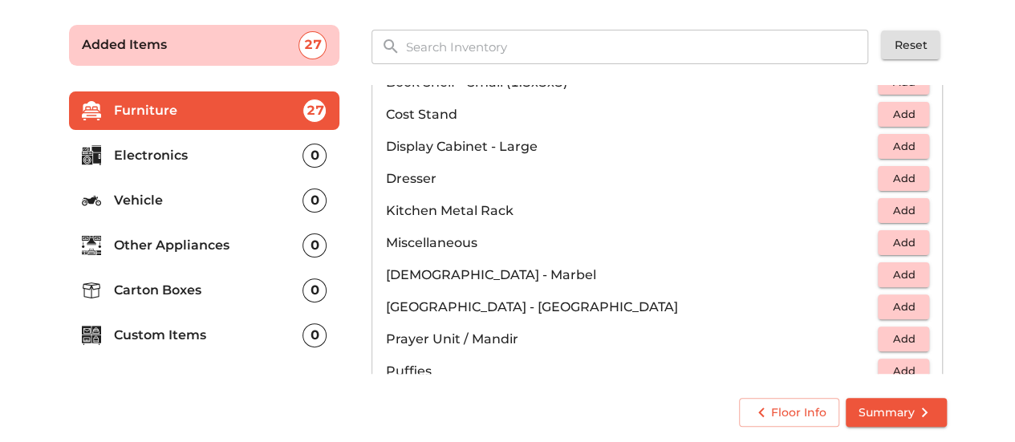
scroll to position [483, 0]
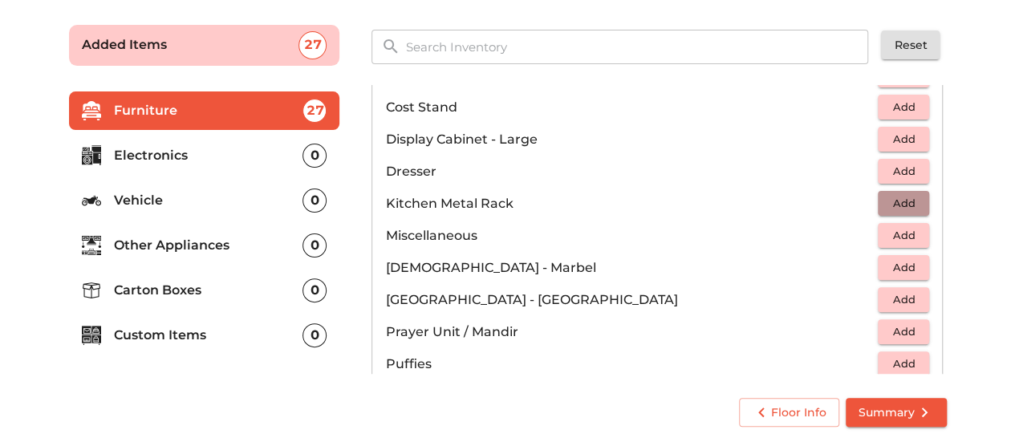
click at [900, 202] on span "Add" at bounding box center [903, 203] width 35 height 18
click at [911, 198] on icon "button" at bounding box center [916, 203] width 11 height 11
click at [904, 226] on span "Add" at bounding box center [903, 235] width 35 height 18
click at [911, 234] on icon "button" at bounding box center [916, 235] width 19 height 19
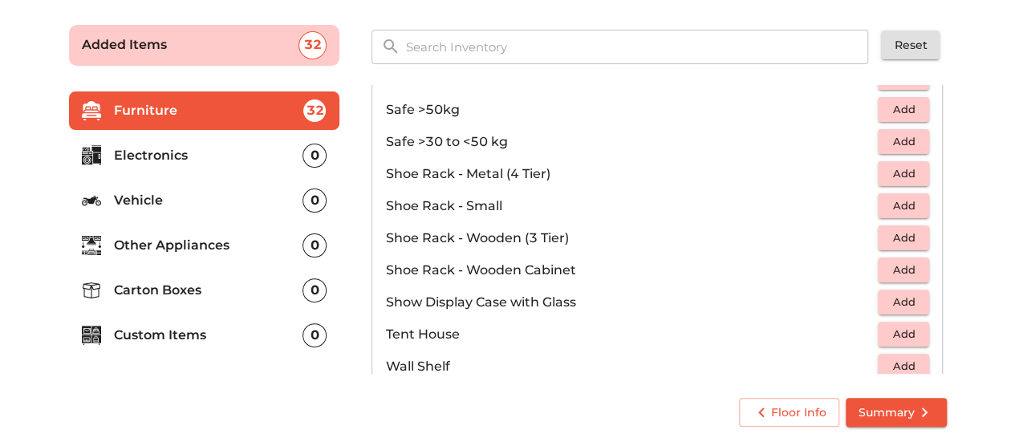
scroll to position [809, 0]
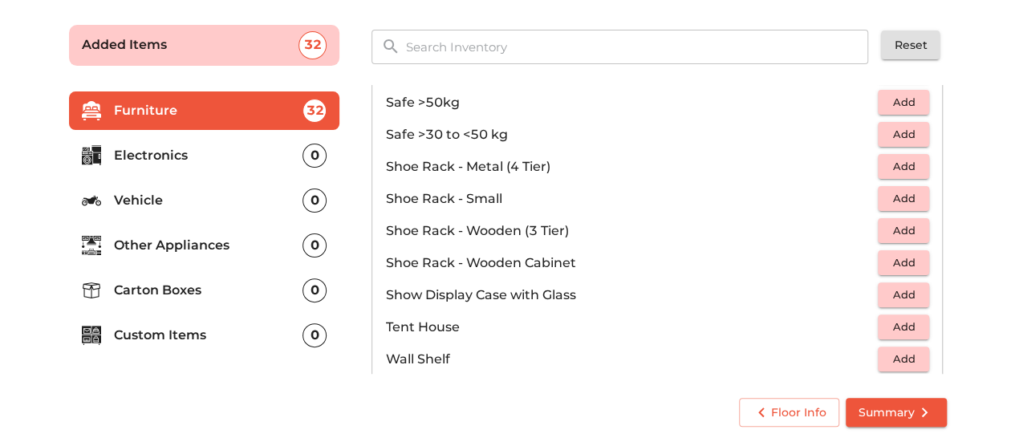
click at [897, 189] on span "Add" at bounding box center [903, 198] width 35 height 18
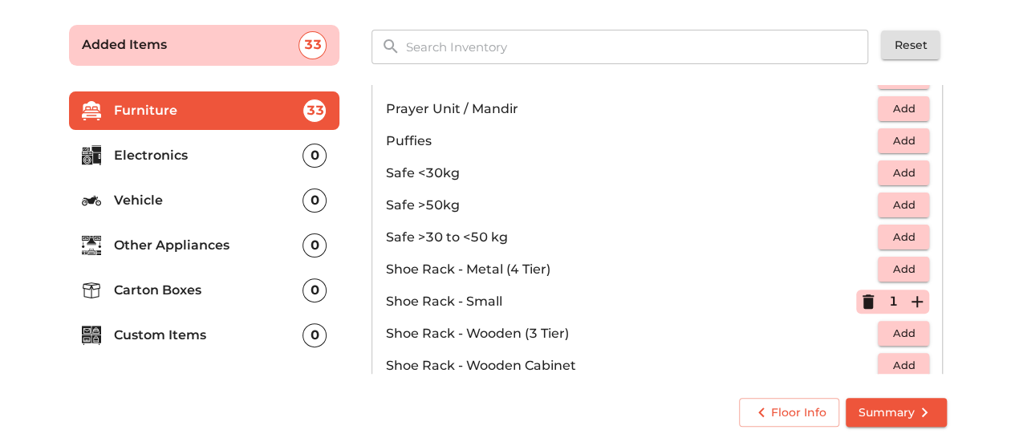
scroll to position [711, 0]
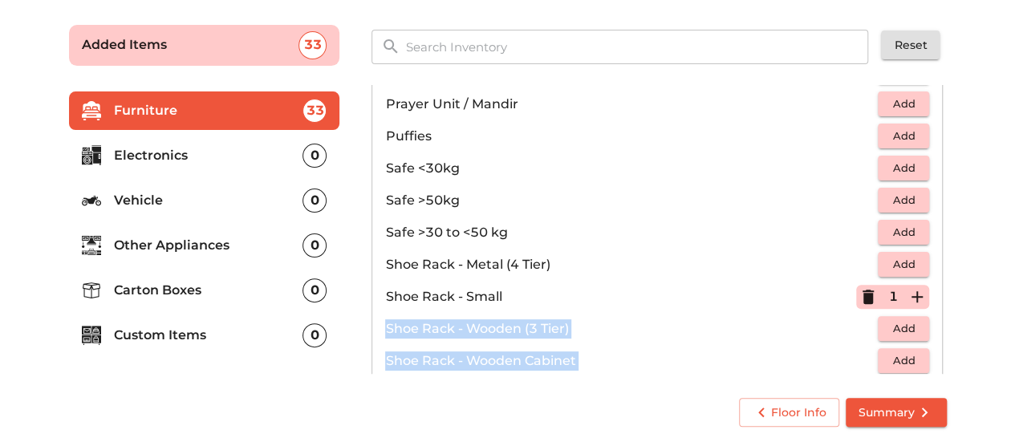
drag, startPoint x: 947, startPoint y: 298, endPoint x: 943, endPoint y: 346, distance: 48.2
click at [943, 346] on div "Sofa 4 Added Table 7 Added Chair 8 Added Cot 3 Added Mattress 3 Added Cupboard …" at bounding box center [658, 230] width 587 height 302
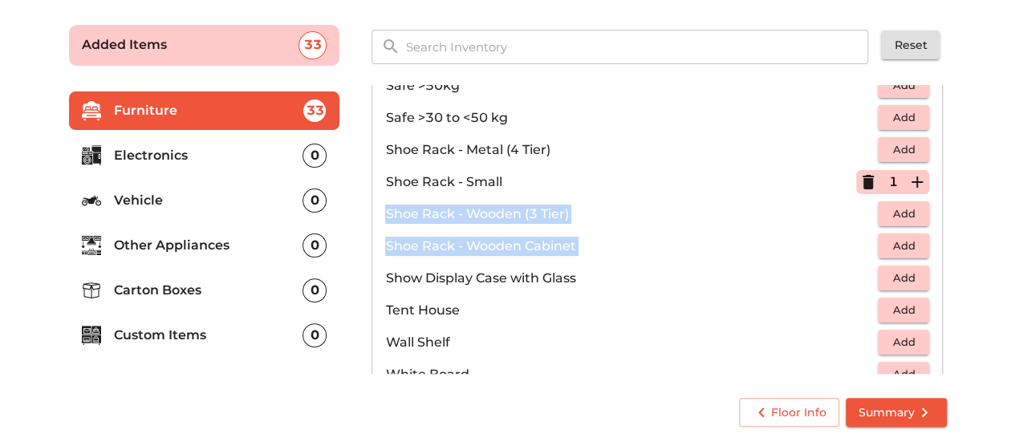
scroll to position [858, 0]
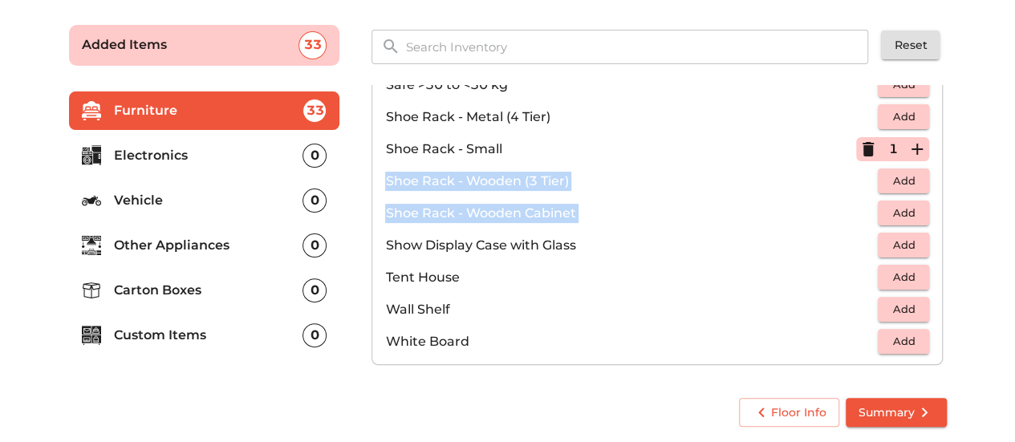
click at [408, 44] on button "button" at bounding box center [390, 46] width 39 height 39
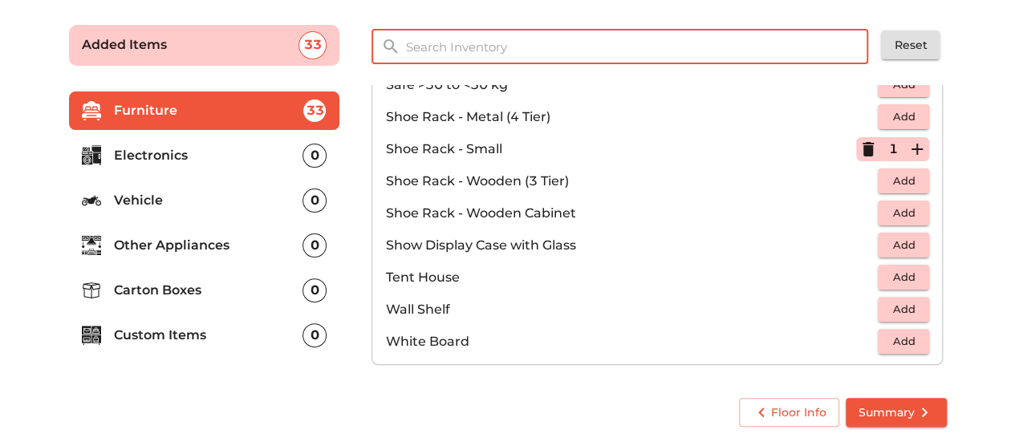
click at [481, 47] on input "text" at bounding box center [638, 47] width 484 height 34
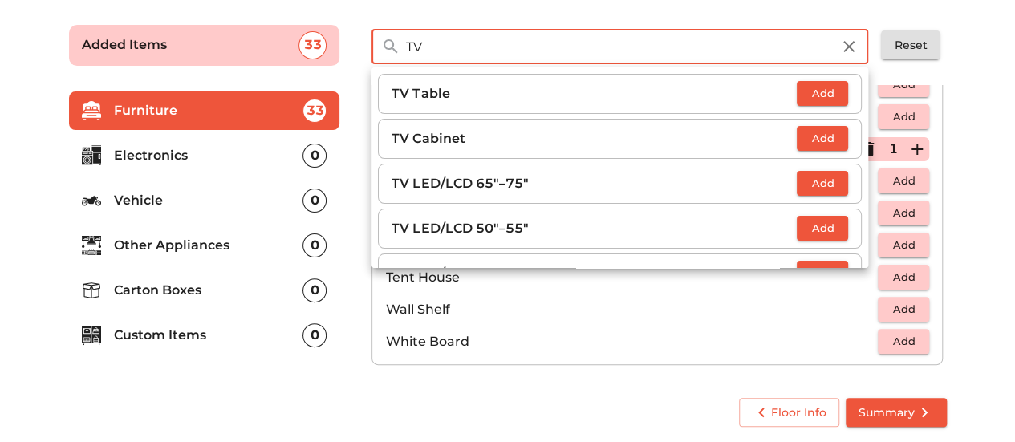
type input "TV"
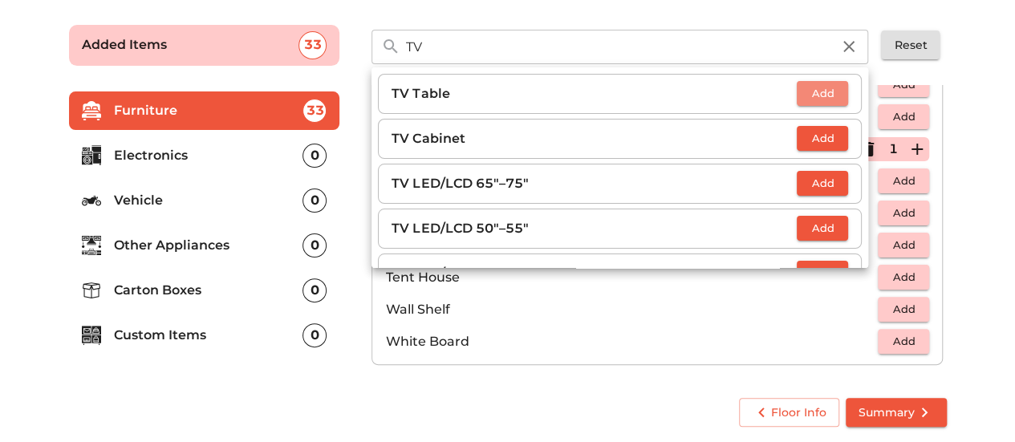
click at [817, 89] on span "Add" at bounding box center [822, 93] width 35 height 18
click at [818, 229] on span "Add" at bounding box center [822, 228] width 35 height 18
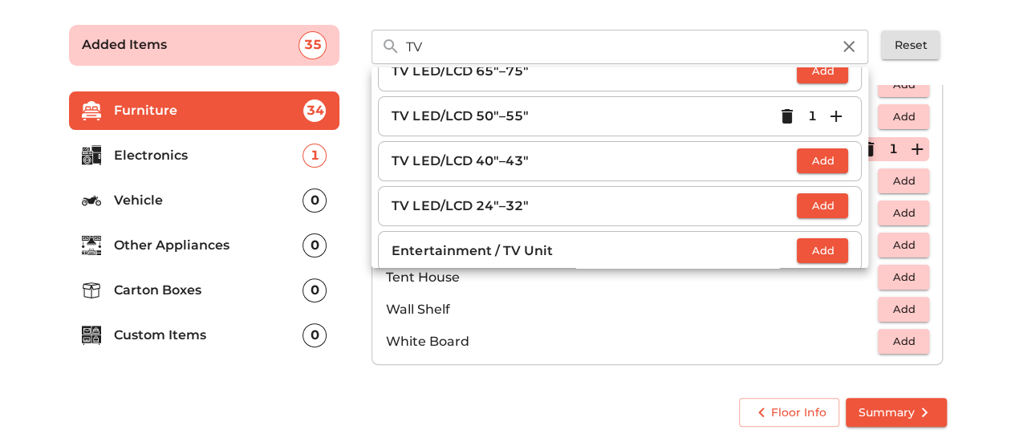
scroll to position [113, 0]
click at [818, 196] on span "Add" at bounding box center [822, 205] width 35 height 18
click at [831, 198] on icon "button" at bounding box center [835, 205] width 19 height 19
drag, startPoint x: 870, startPoint y: 172, endPoint x: 870, endPoint y: 212, distance: 40.1
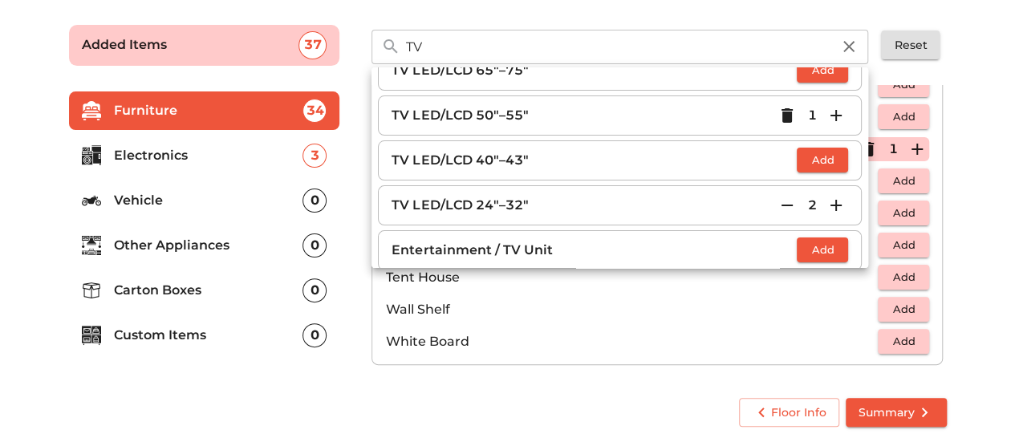
click at [828, 241] on span "Add" at bounding box center [822, 250] width 35 height 18
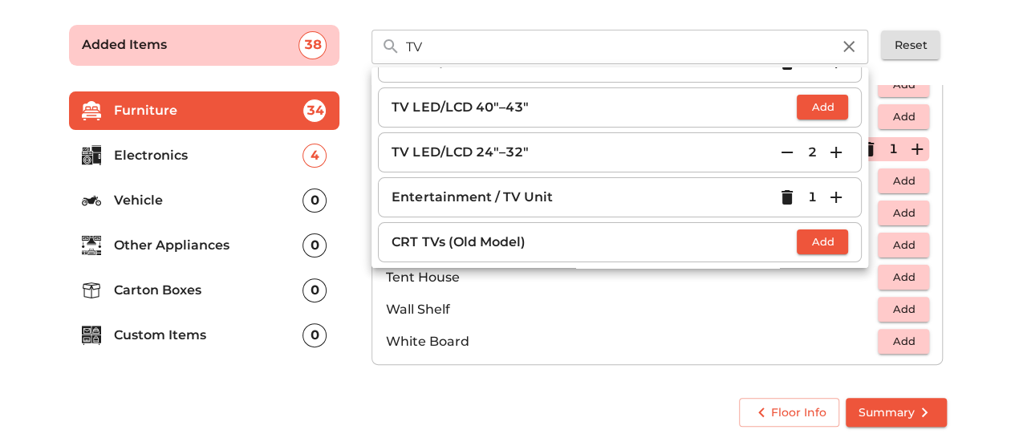
scroll to position [167, 0]
click at [785, 294] on li "Wall Shelf Add" at bounding box center [657, 310] width 570 height 32
click at [849, 47] on icon "button" at bounding box center [848, 46] width 11 height 11
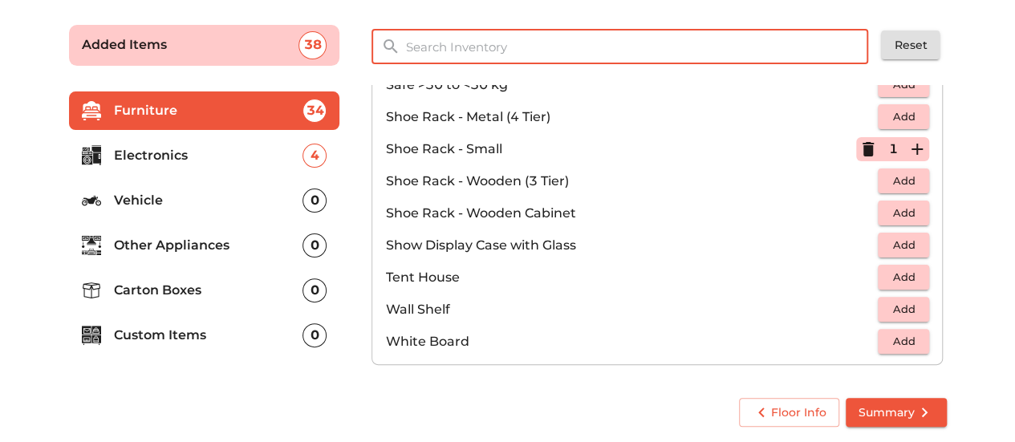
click at [703, 40] on input "text" at bounding box center [638, 47] width 484 height 34
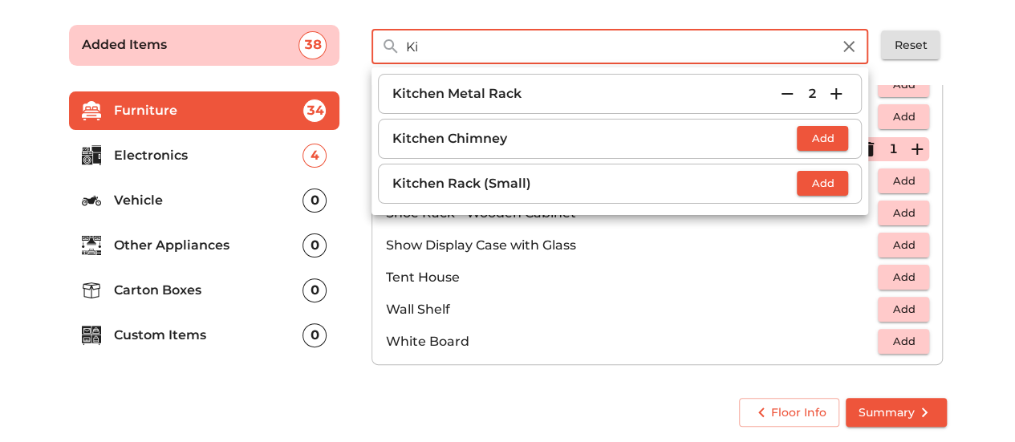
type input "K"
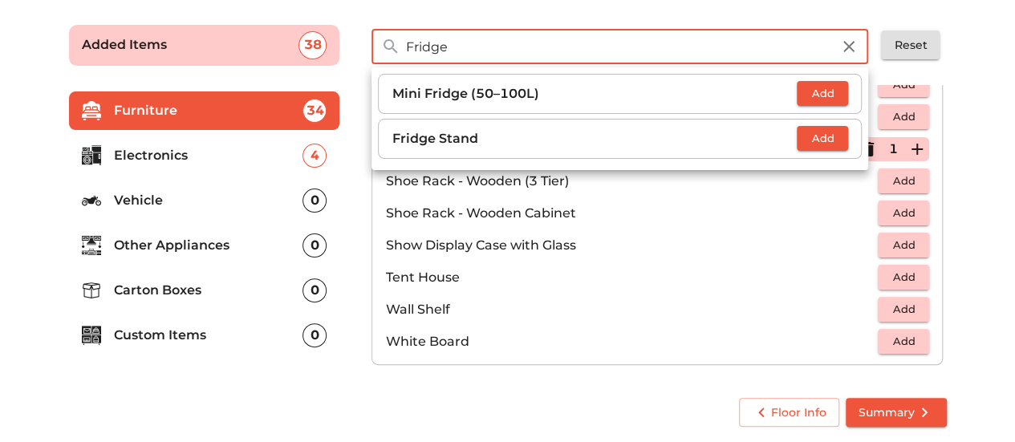
click at [496, 53] on input "Fridge" at bounding box center [618, 47] width 445 height 34
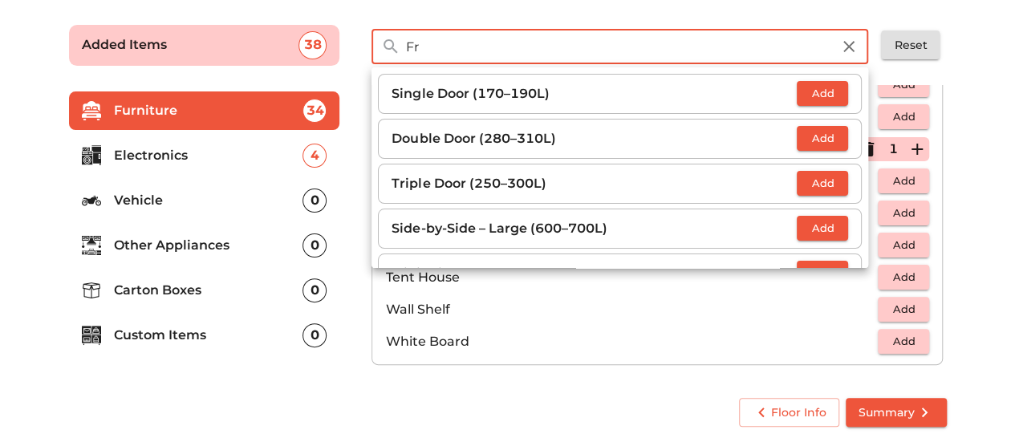
type input "F"
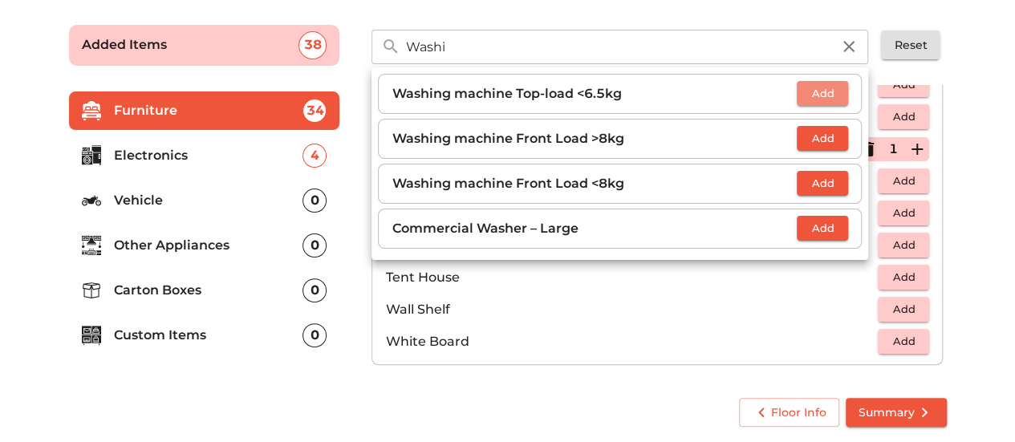
click at [838, 84] on span "Add" at bounding box center [822, 93] width 35 height 18
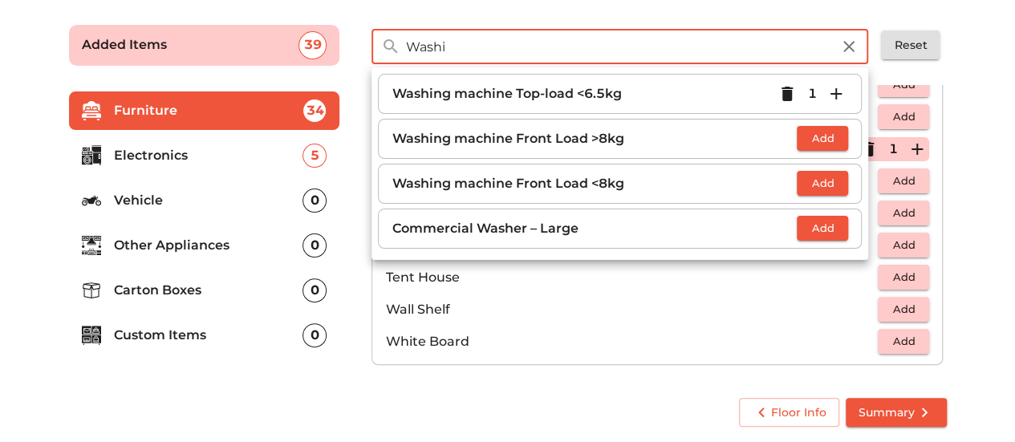
click at [483, 54] on input "Washi" at bounding box center [618, 47] width 445 height 34
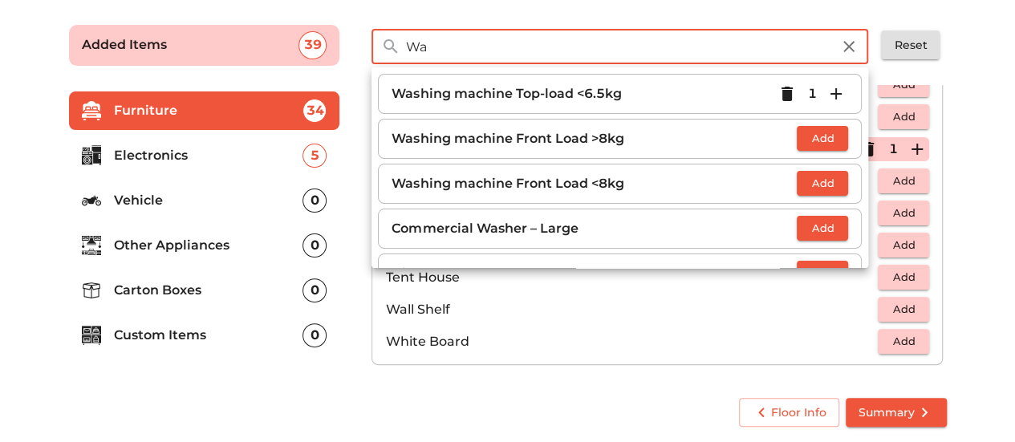
type input "W"
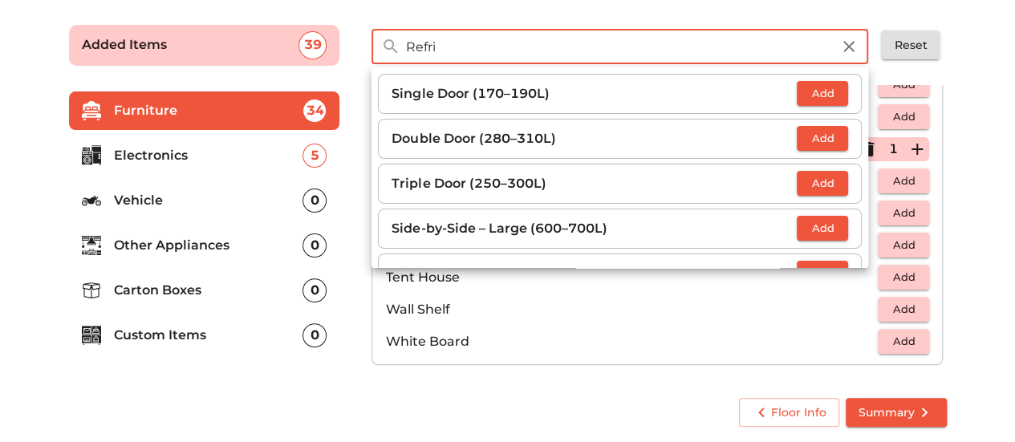
type input "Refri"
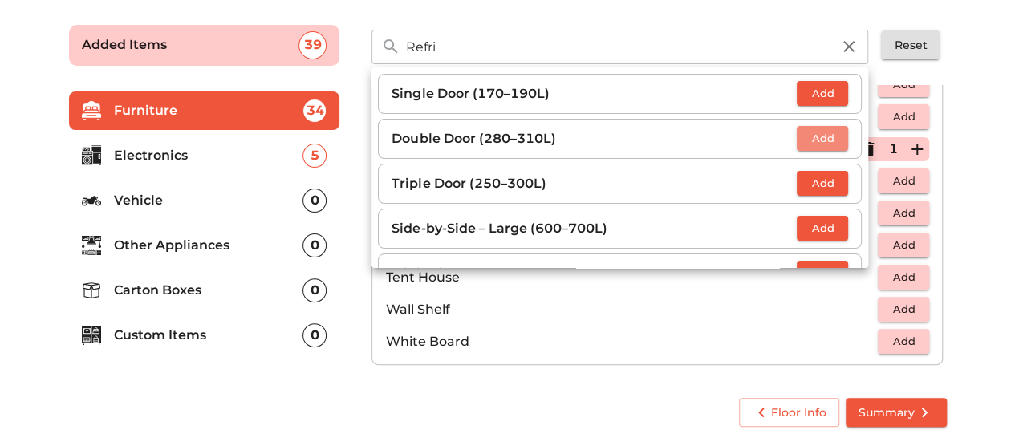
click at [812, 132] on span "Add" at bounding box center [822, 138] width 35 height 18
click at [848, 48] on icon "button" at bounding box center [848, 46] width 11 height 11
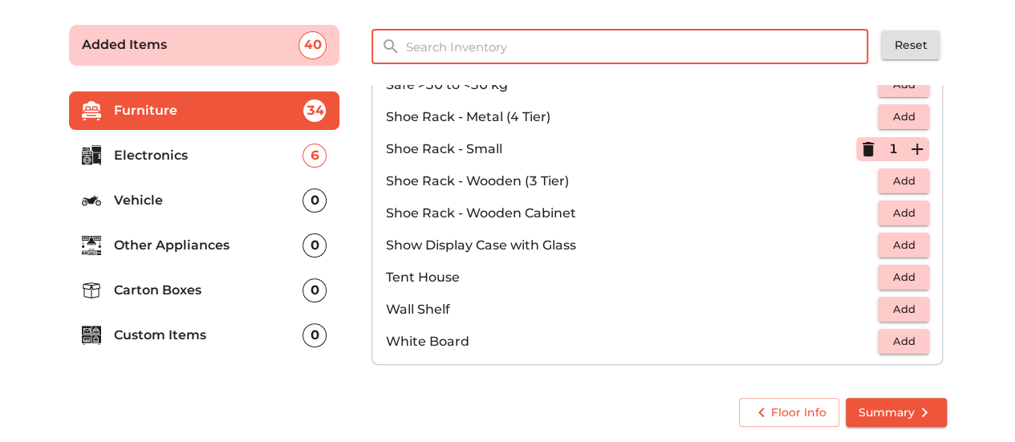
click at [430, 39] on input "text" at bounding box center [638, 47] width 484 height 34
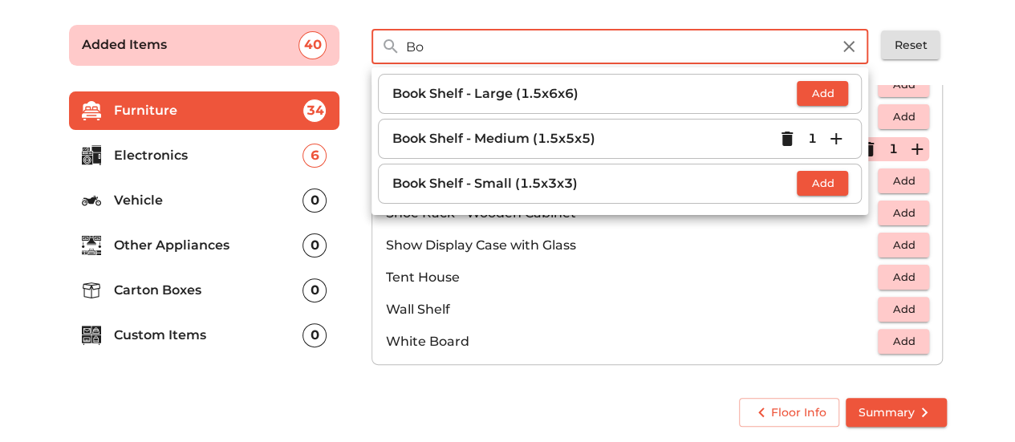
type input "B"
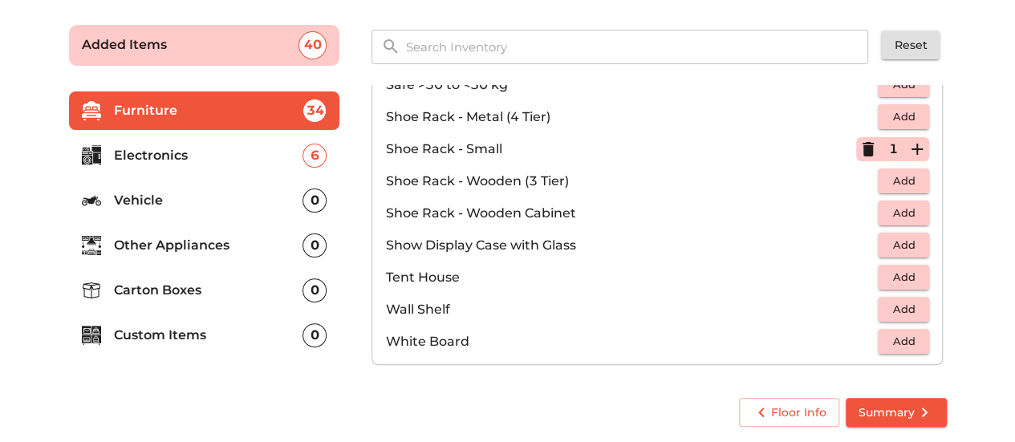
click at [983, 369] on main "Plan your move Enter your floor info Add your inventory Your move summary Added…" at bounding box center [507, 222] width 1015 height 441
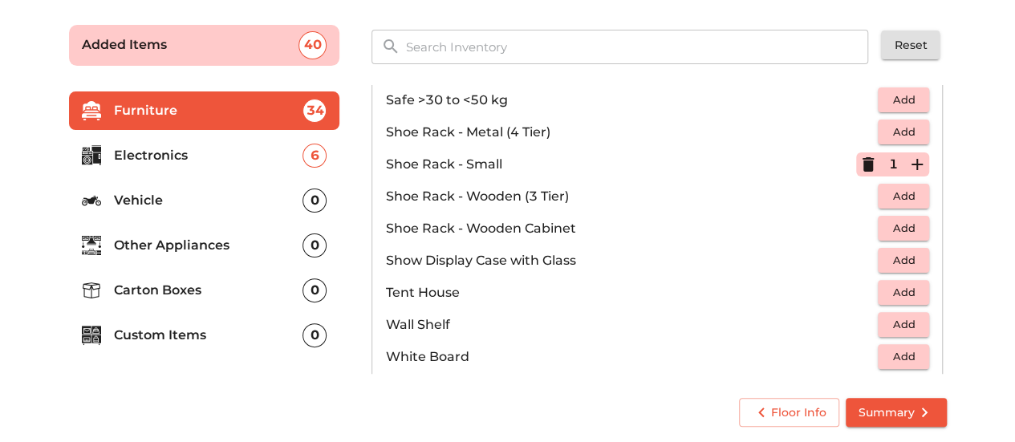
scroll to position [858, 0]
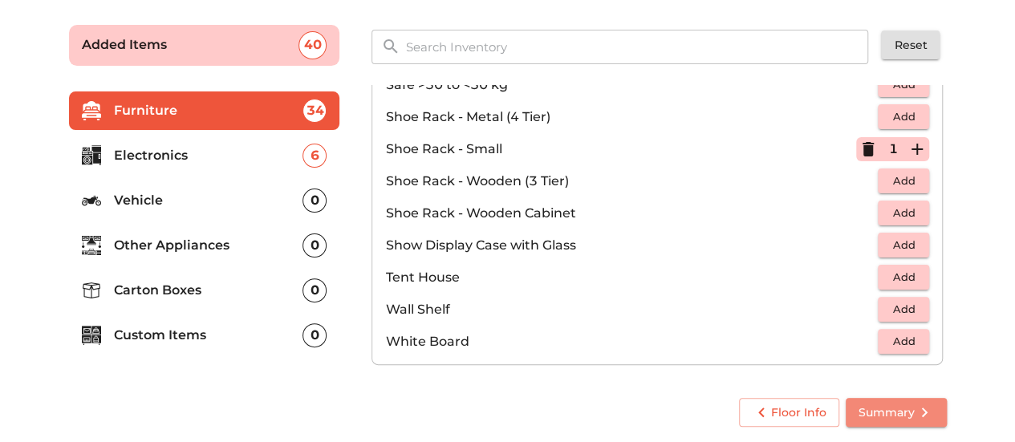
click at [900, 408] on span "Summary" at bounding box center [895, 413] width 75 height 20
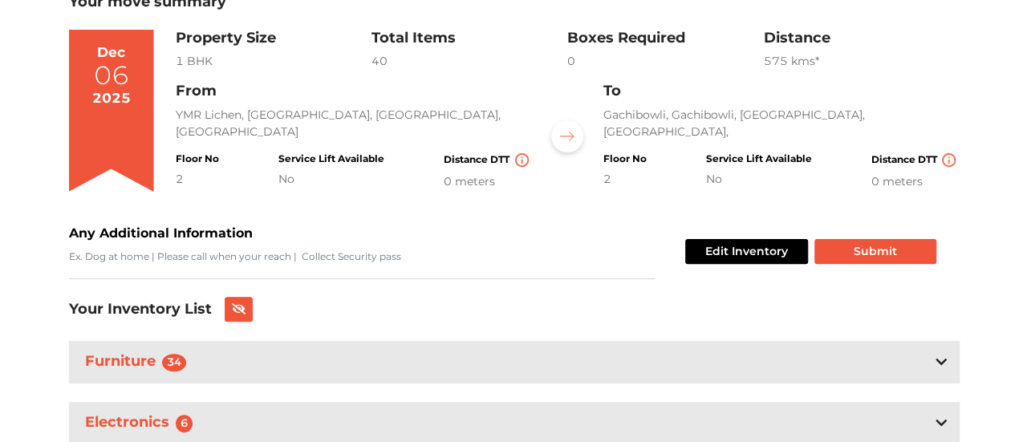
scroll to position [175, 0]
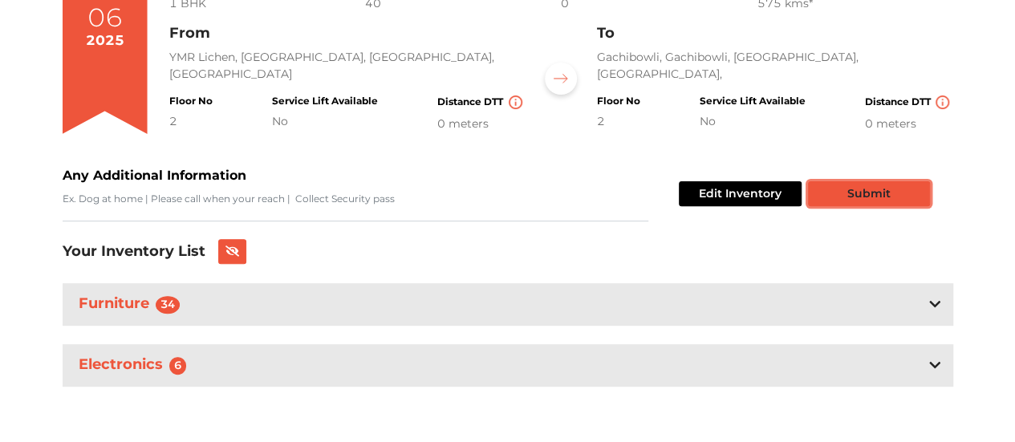
click at [852, 196] on button "Submit" at bounding box center [869, 193] width 122 height 25
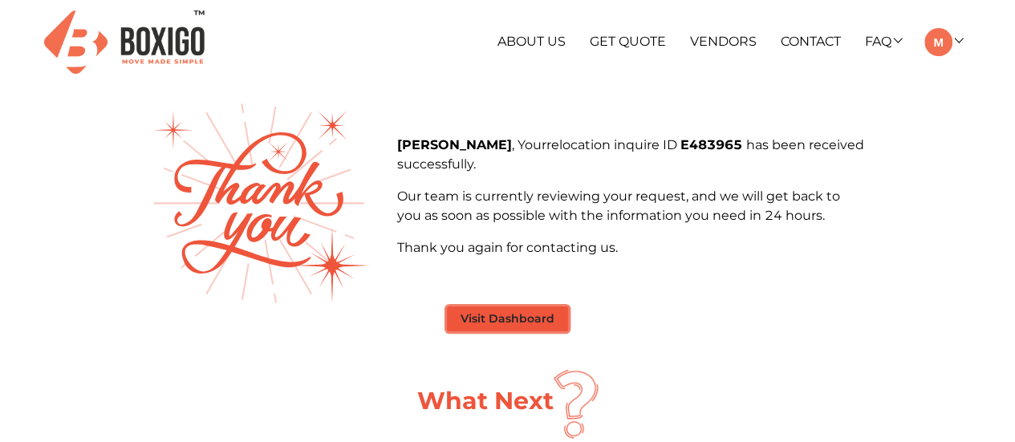
click at [516, 323] on button "Visit Dashboard" at bounding box center [507, 318] width 121 height 25
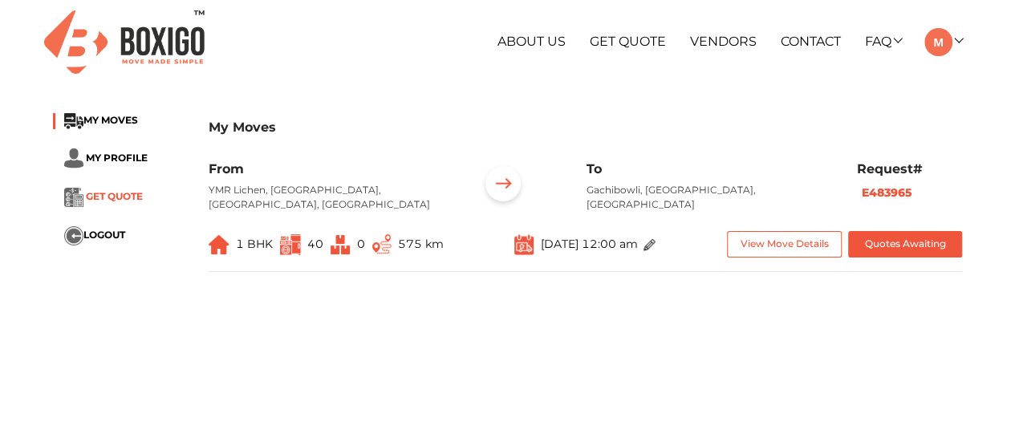
click at [114, 201] on span "GET QUOTE" at bounding box center [114, 197] width 57 height 12
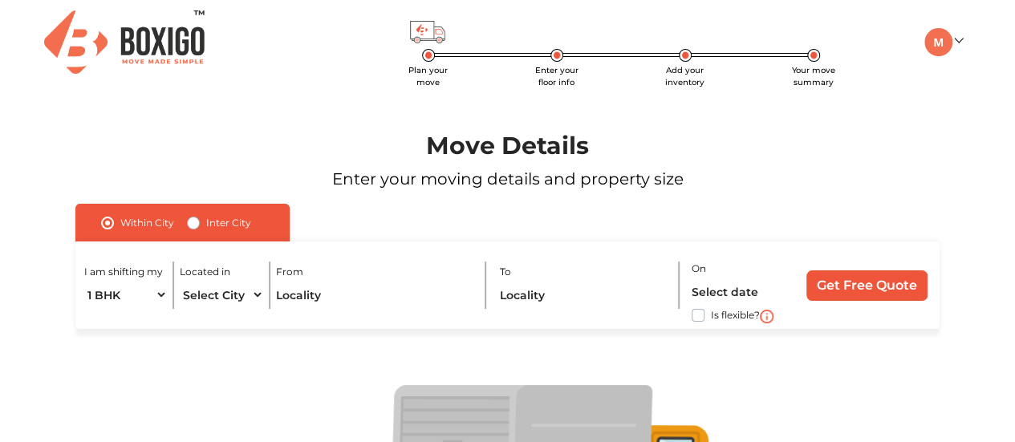
click at [173, 31] on img at bounding box center [124, 41] width 160 height 63
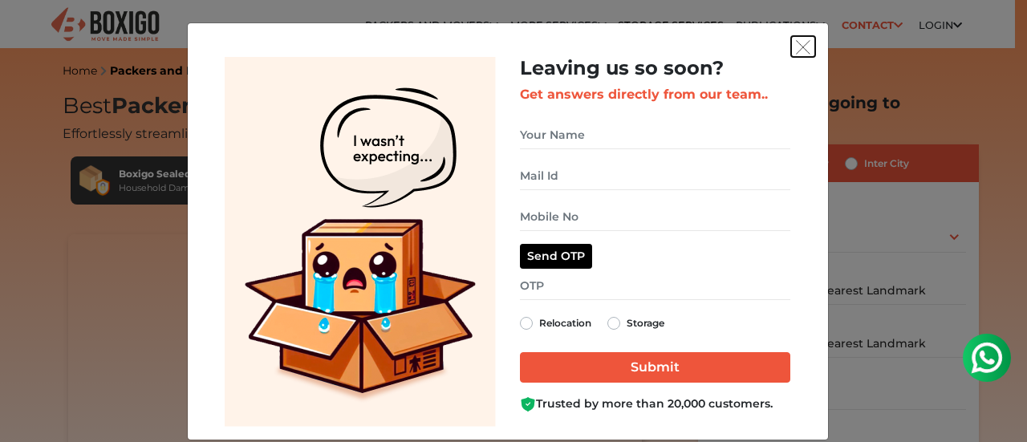
click at [803, 47] on img "get free quote dialog" at bounding box center [803, 47] width 14 height 14
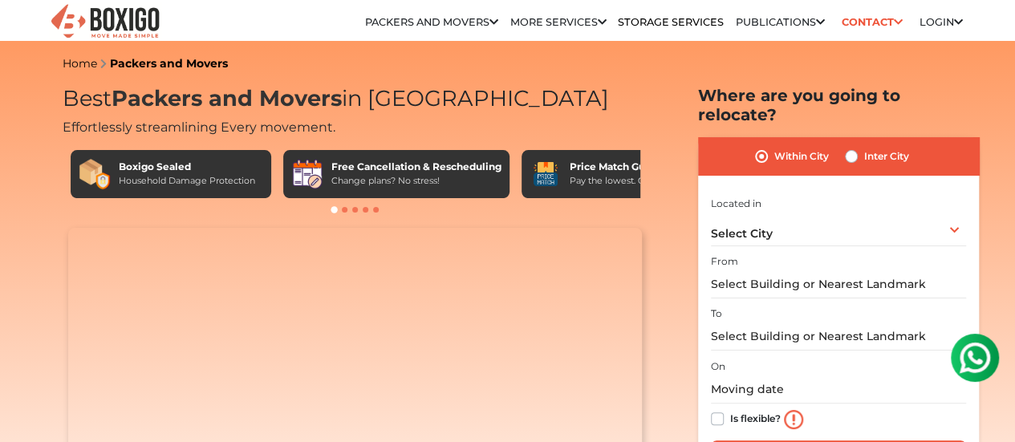
click at [848, 31] on link "Contact" at bounding box center [871, 22] width 71 height 25
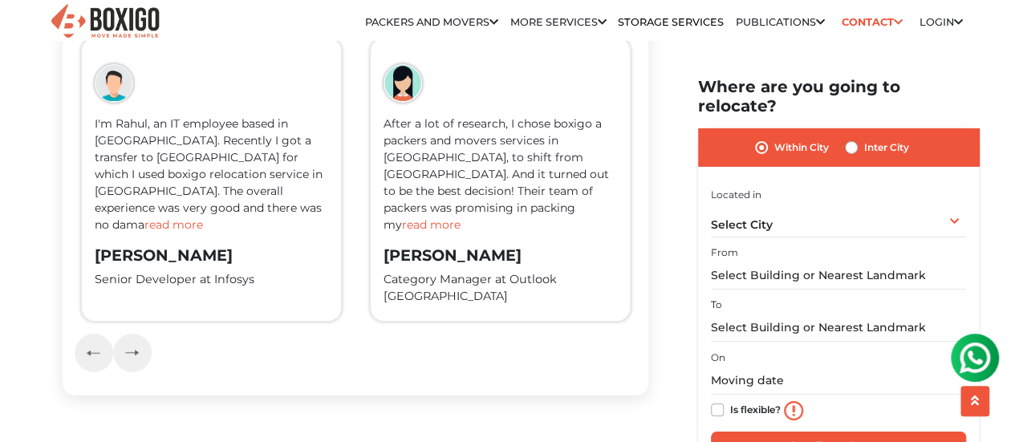
scroll to position [2636, 0]
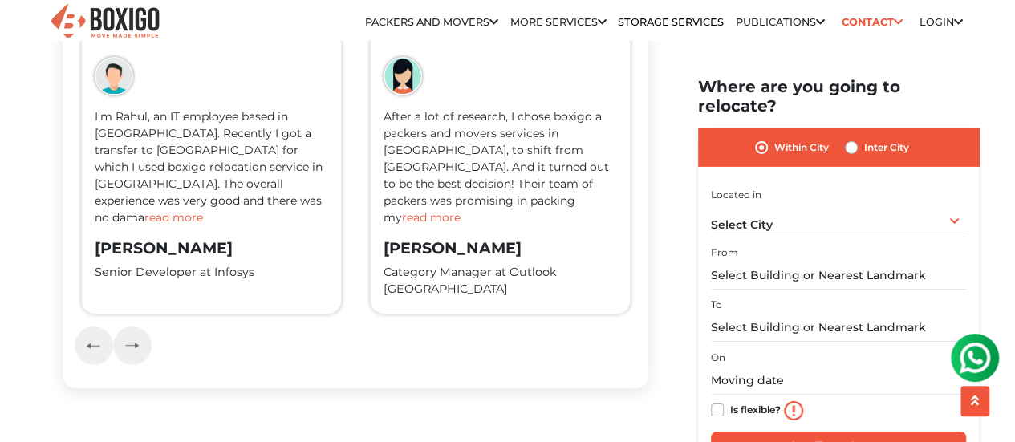
click at [203, 225] on span "read more" at bounding box center [173, 217] width 59 height 14
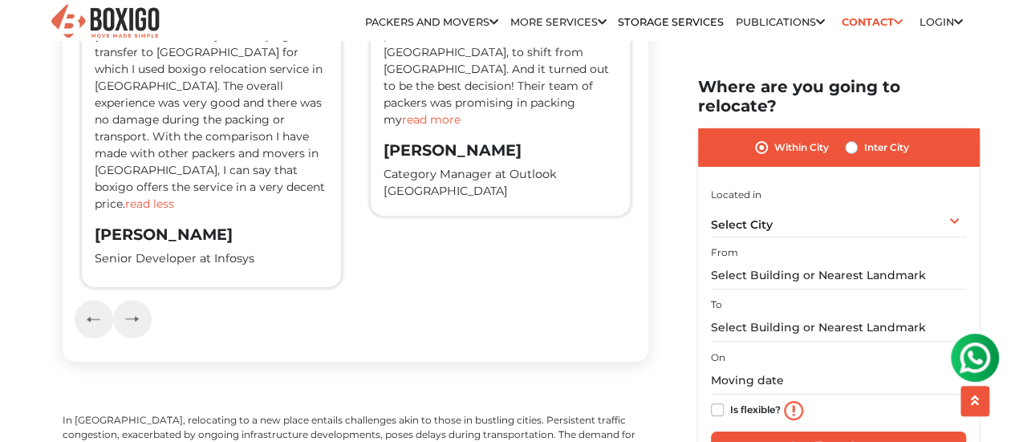
scroll to position [2765, 0]
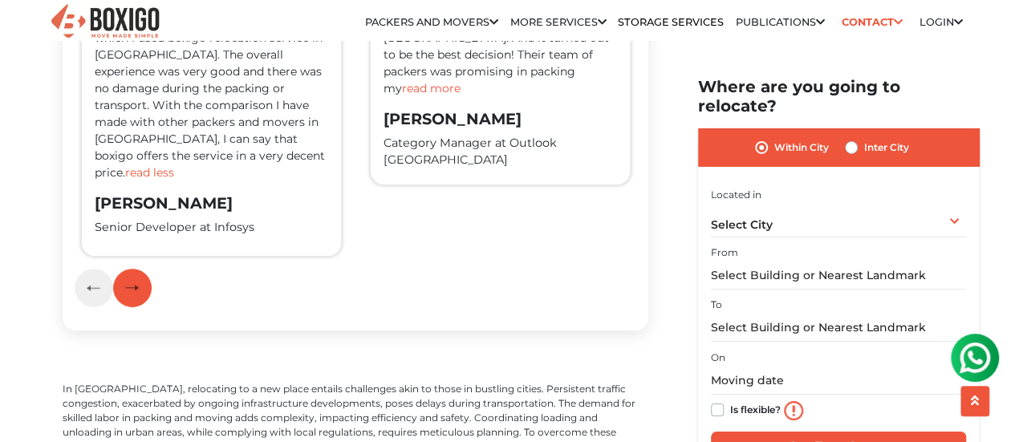
click at [140, 307] on button "button" at bounding box center [132, 288] width 39 height 39
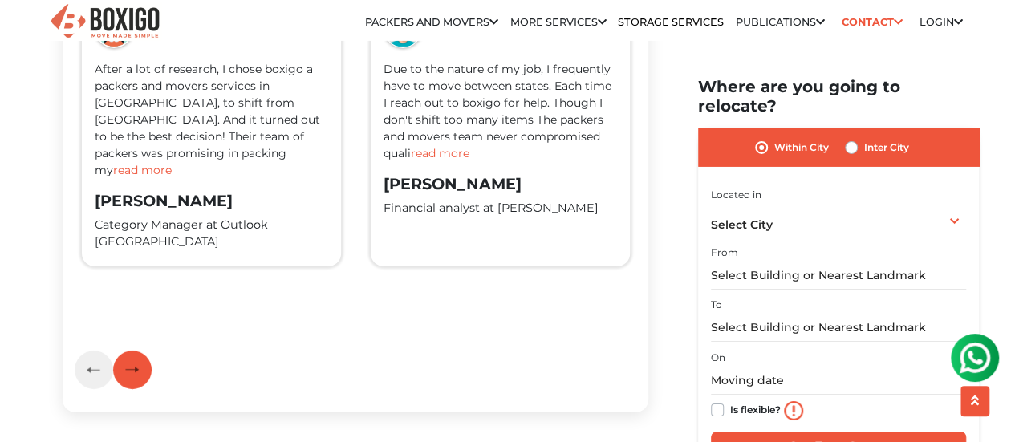
scroll to position [2652, 0]
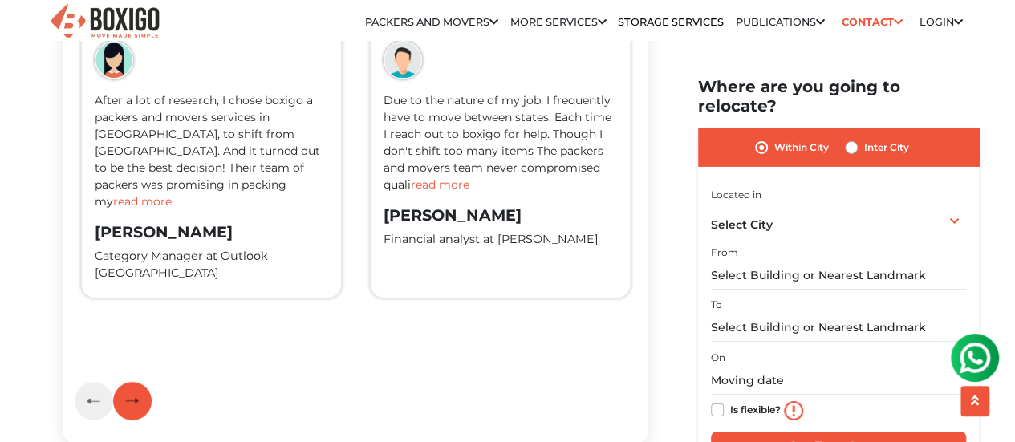
click at [144, 416] on button "button" at bounding box center [132, 401] width 39 height 39
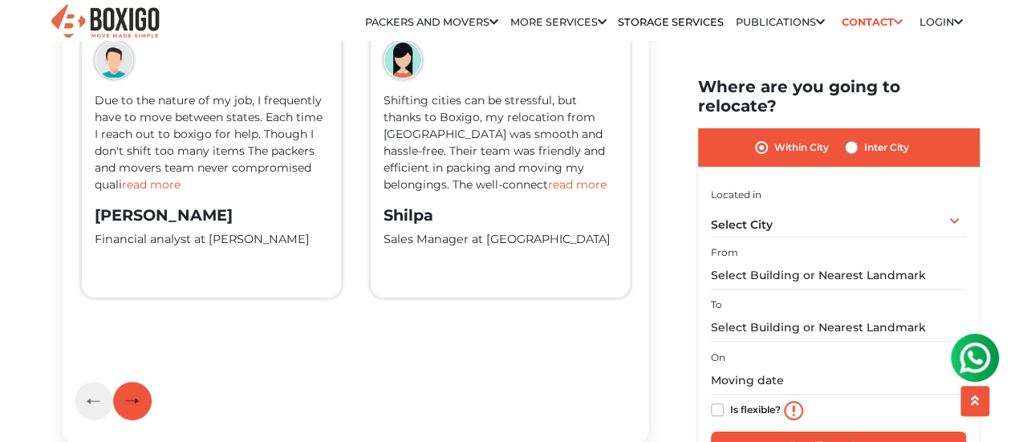
click at [144, 416] on button "button" at bounding box center [132, 401] width 39 height 39
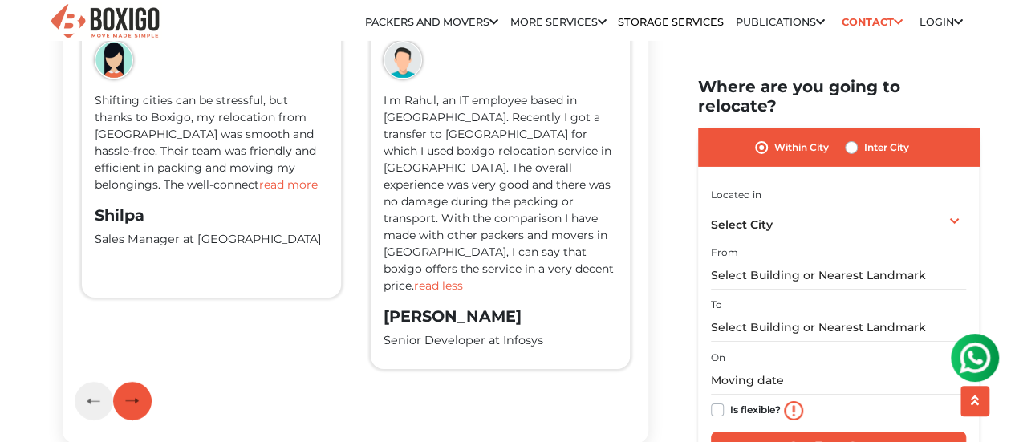
click at [144, 416] on button "button" at bounding box center [132, 401] width 39 height 39
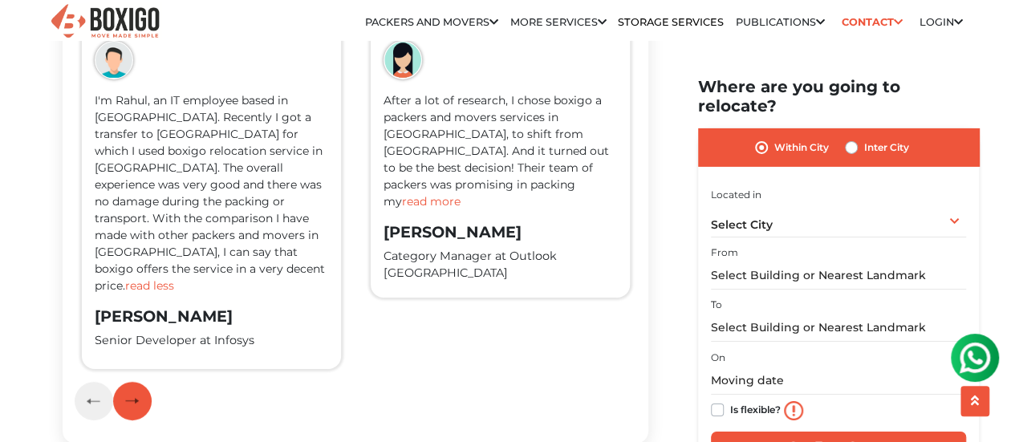
click at [144, 416] on button "button" at bounding box center [132, 401] width 39 height 39
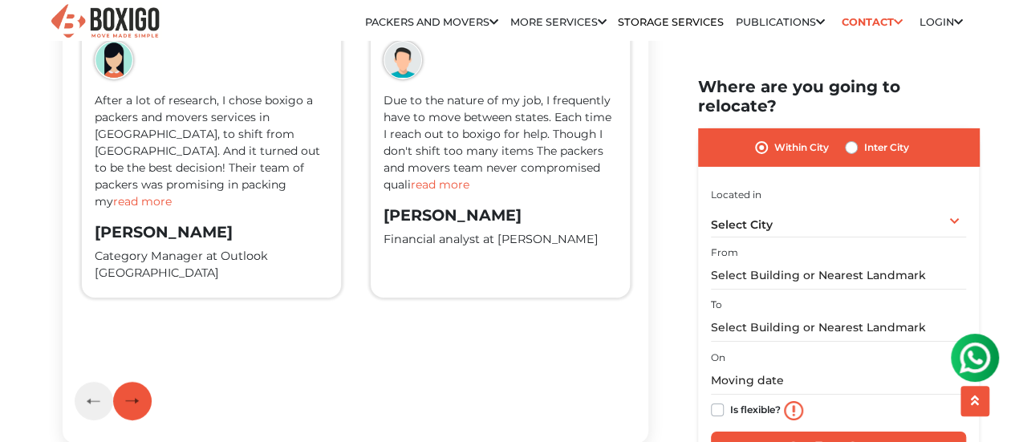
click at [144, 416] on button "button" at bounding box center [132, 401] width 39 height 39
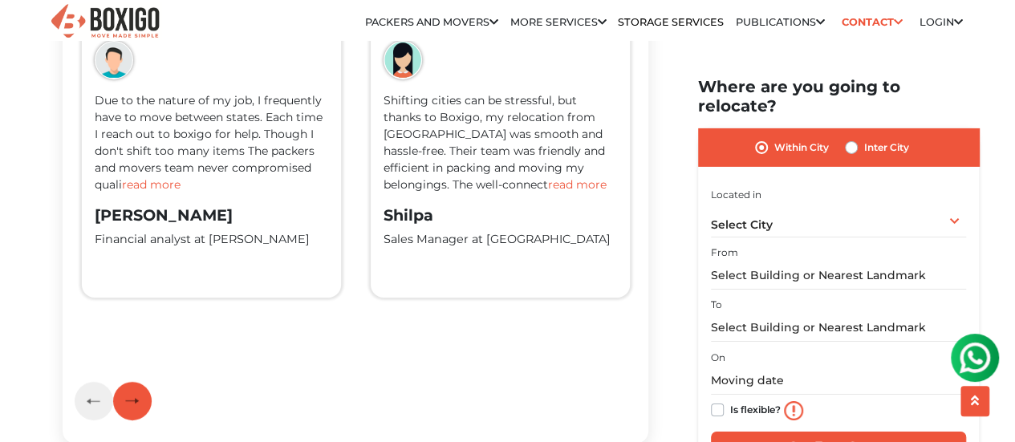
click at [144, 416] on button "button" at bounding box center [132, 401] width 39 height 39
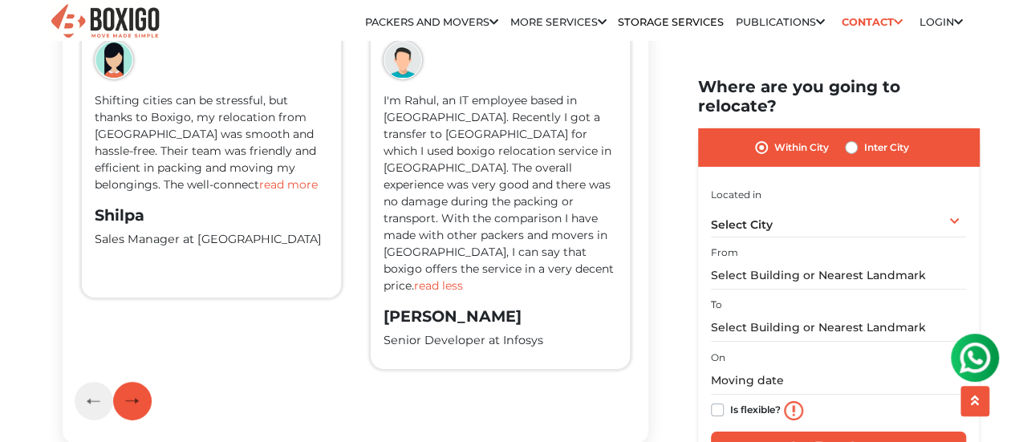
click at [144, 416] on button "button" at bounding box center [132, 401] width 39 height 39
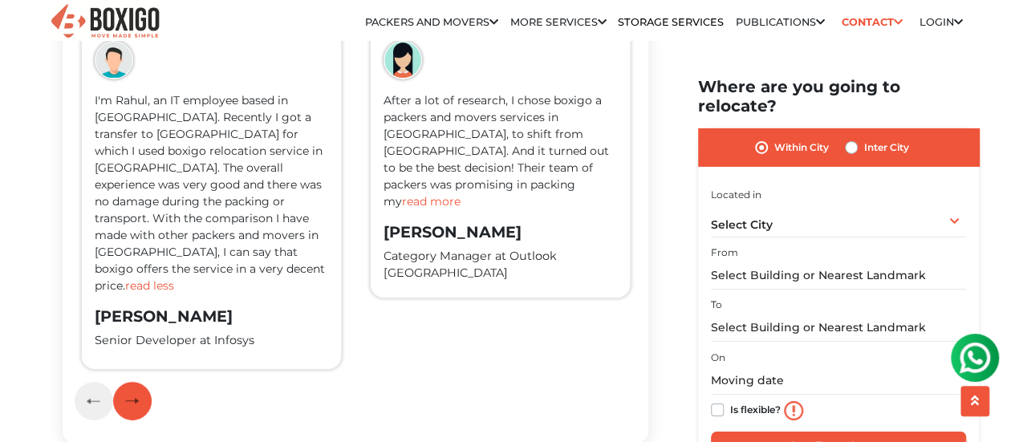
click at [144, 416] on button "button" at bounding box center [132, 401] width 39 height 39
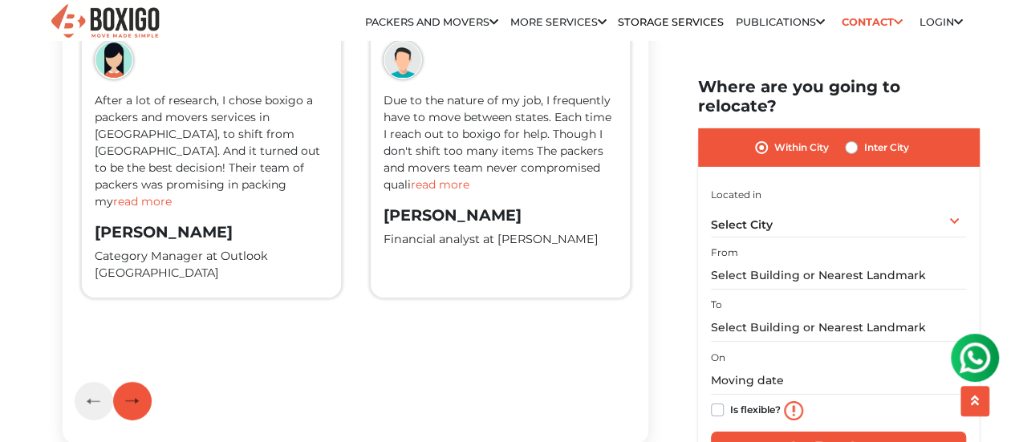
click at [144, 416] on button "button" at bounding box center [132, 401] width 39 height 39
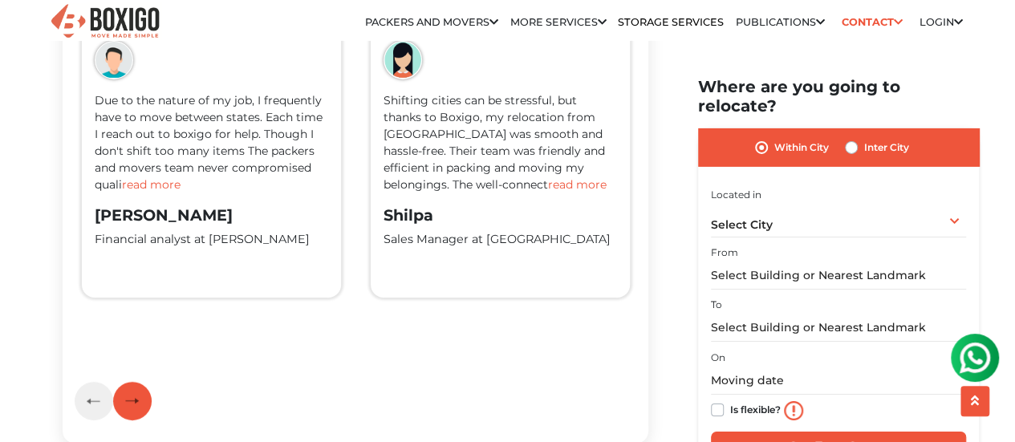
click at [144, 416] on button "button" at bounding box center [132, 401] width 39 height 39
